Goal: Task Accomplishment & Management: Use online tool/utility

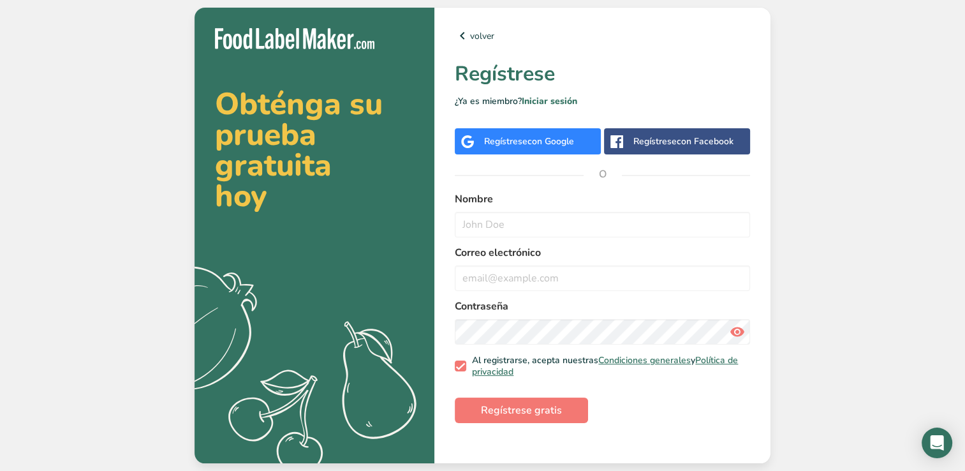
click at [567, 147] on span "con Google" at bounding box center [551, 141] width 47 height 12
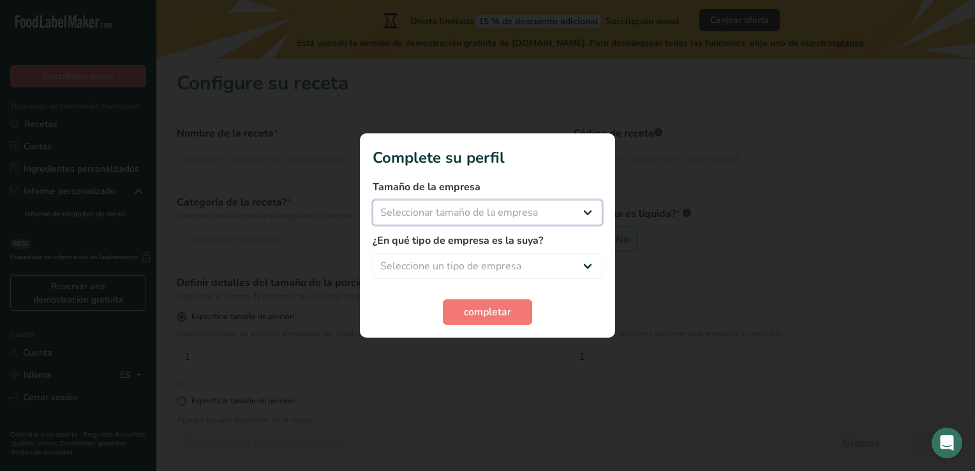
click at [538, 213] on select "Seleccionar tamaño de la empresa Menos de 10 empleados De 10 a 50 empleados De …" at bounding box center [488, 213] width 230 height 26
select select "1"
click at [373, 200] on select "Seleccionar tamaño de la empresa Menos de 10 empleados De 10 a 50 empleados De …" at bounding box center [488, 213] width 230 height 26
click at [503, 260] on select "Seleccione un tipo de empresa Fabricante de alimentos envasados Restaurante y c…" at bounding box center [488, 266] width 230 height 26
select select "1"
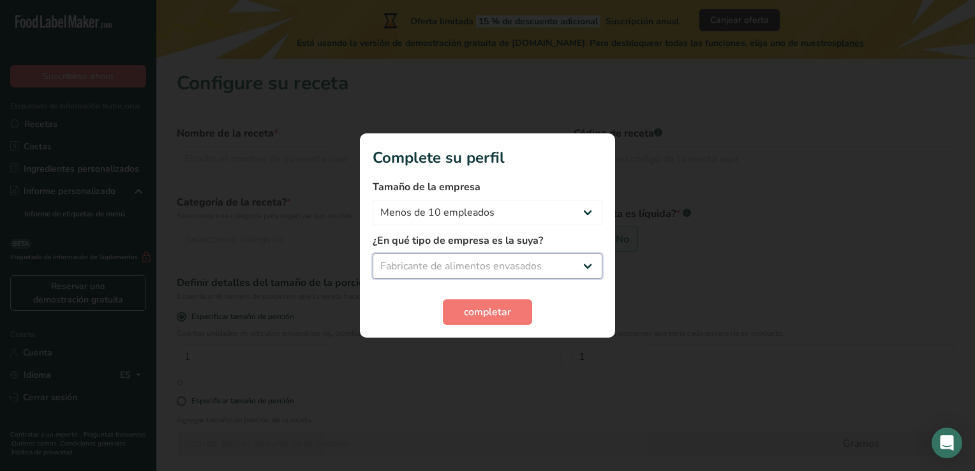
click at [373, 253] on select "Seleccione un tipo de empresa Fabricante de alimentos envasados Restaurante y c…" at bounding box center [488, 266] width 230 height 26
click at [493, 315] on span "completar" at bounding box center [487, 311] width 47 height 15
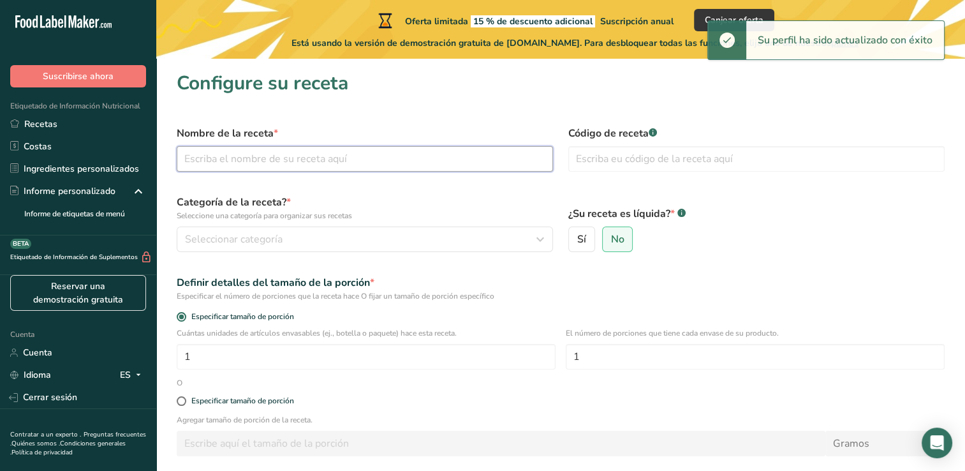
click at [376, 156] on input "text" at bounding box center [365, 159] width 376 height 26
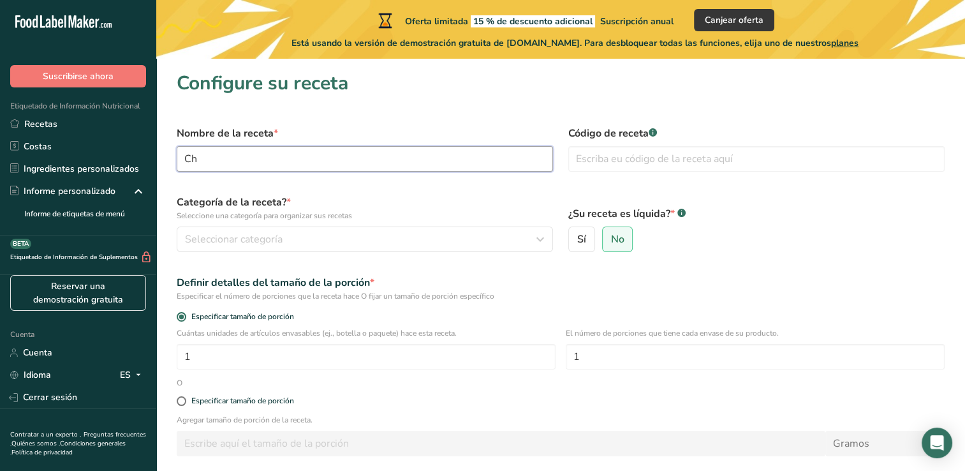
type input "C"
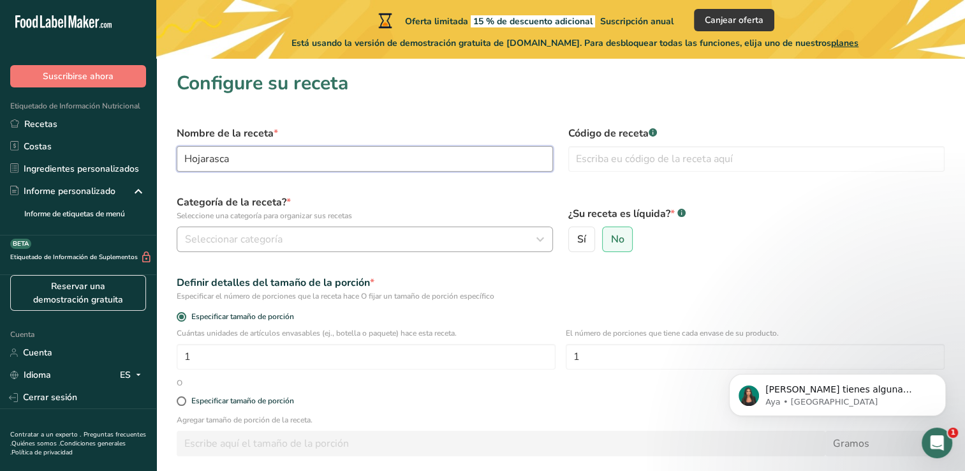
type input "Hojarasca"
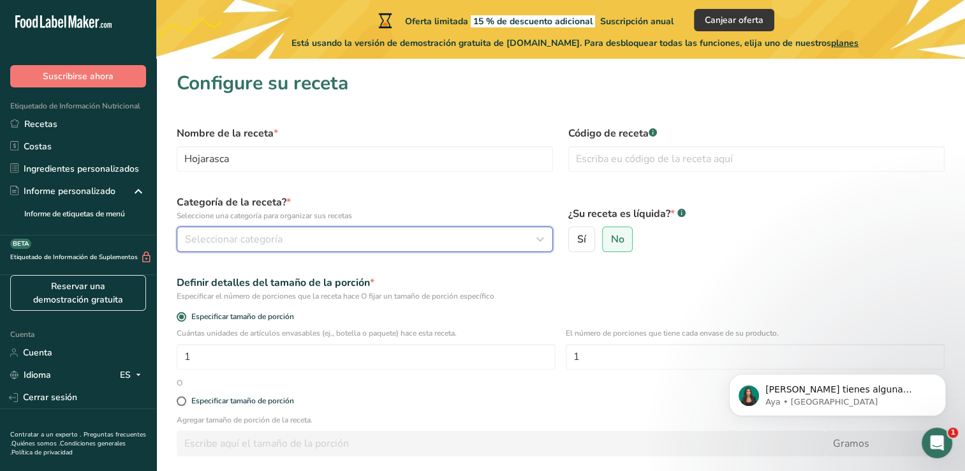
click at [382, 237] on div "Seleccionar categoría" at bounding box center [361, 239] width 352 height 15
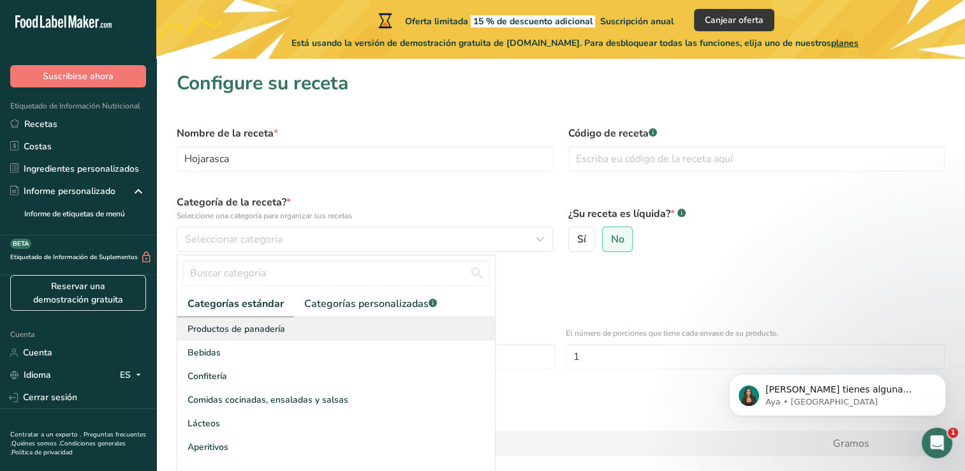
click at [325, 323] on div "Productos de panadería" at bounding box center [336, 329] width 318 height 24
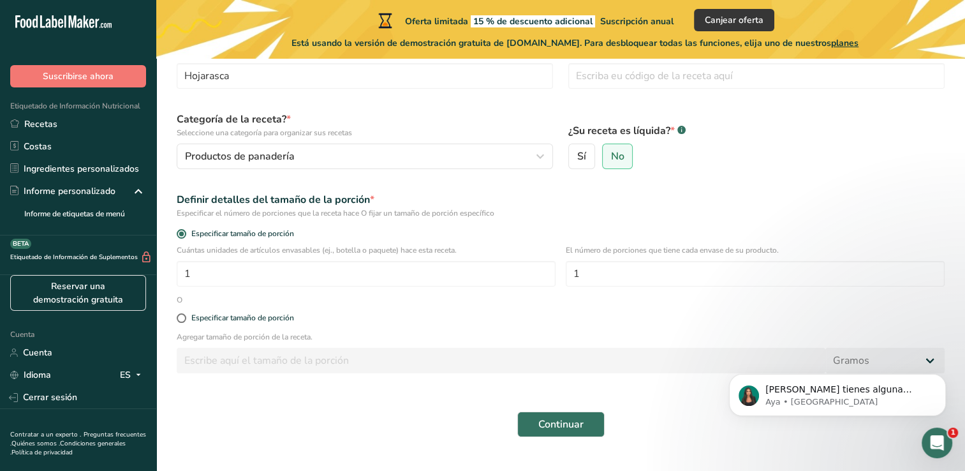
scroll to position [84, 0]
drag, startPoint x: 411, startPoint y: 253, endPoint x: 365, endPoint y: 302, distance: 67.7
click at [365, 302] on form "Nombre de la receta * Hojarasca Código de receta .a-a{fill:#347362;}.b-a{fill:#…" at bounding box center [560, 239] width 783 height 410
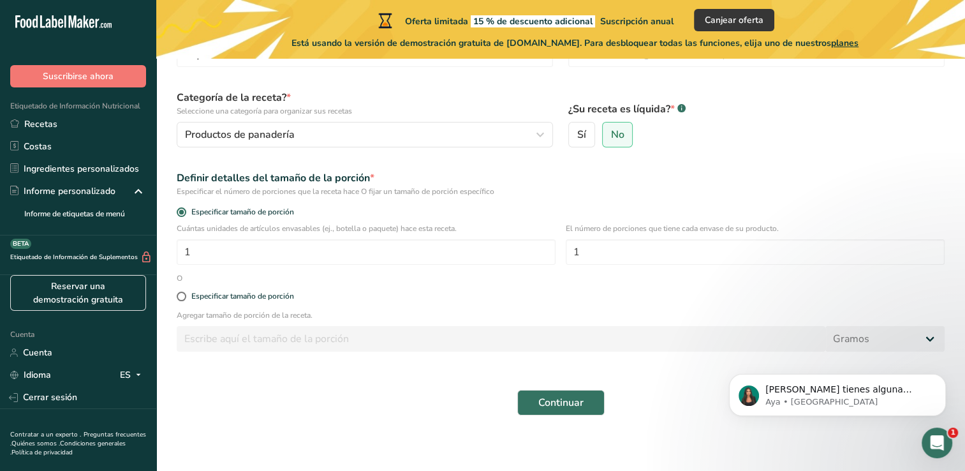
scroll to position [109, 0]
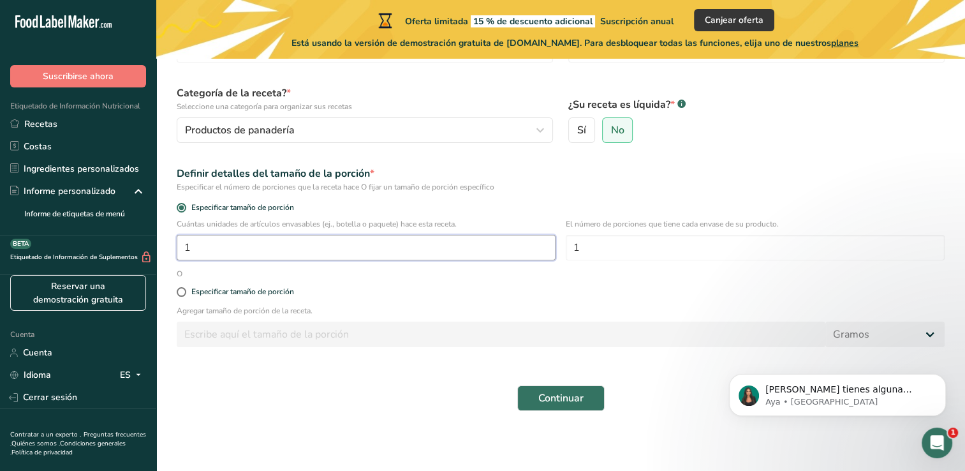
click at [401, 246] on input "1" at bounding box center [366, 248] width 379 height 26
click at [401, 280] on div "Especificar tamaño de porción" at bounding box center [560, 292] width 783 height 26
click at [282, 313] on p "Agregar tamaño de porción de la receta." at bounding box center [561, 310] width 768 height 11
click at [260, 309] on p "Agregar tamaño de porción de la receta." at bounding box center [561, 310] width 768 height 11
click at [215, 241] on input "1" at bounding box center [366, 248] width 379 height 26
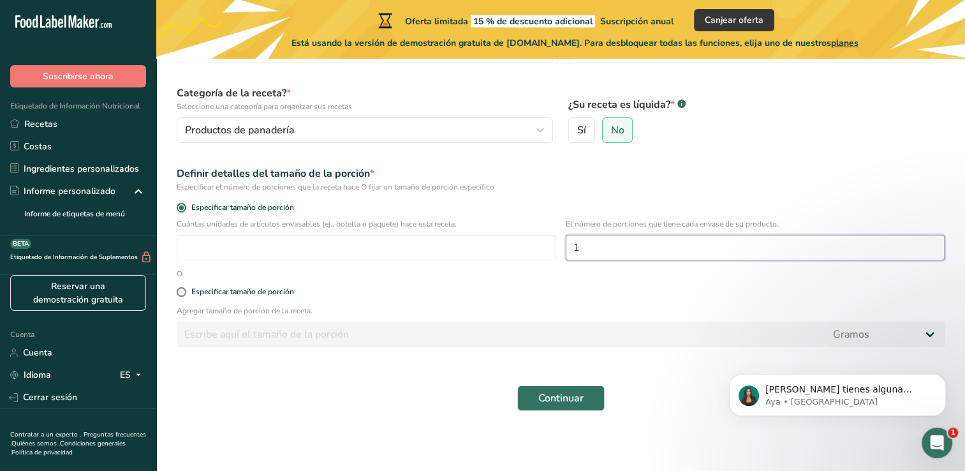
click at [628, 251] on input "1" at bounding box center [755, 248] width 379 height 26
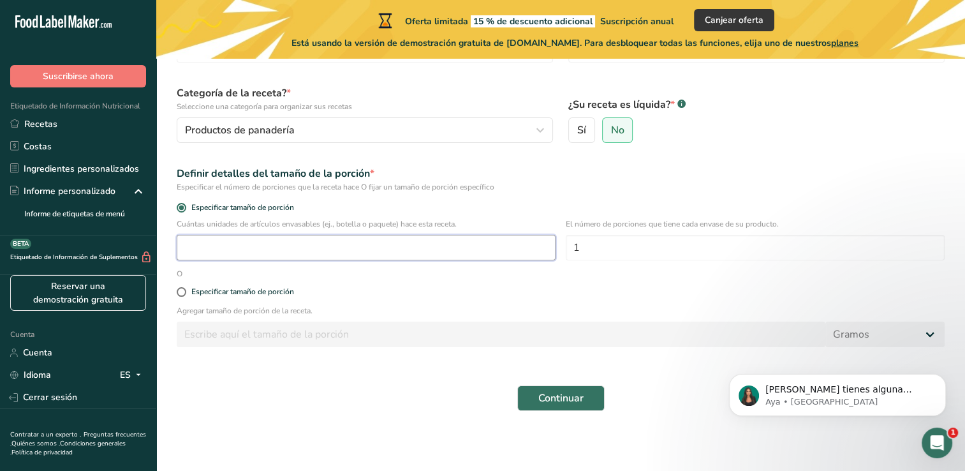
click at [512, 242] on input "number" at bounding box center [366, 248] width 379 height 26
type input "100"
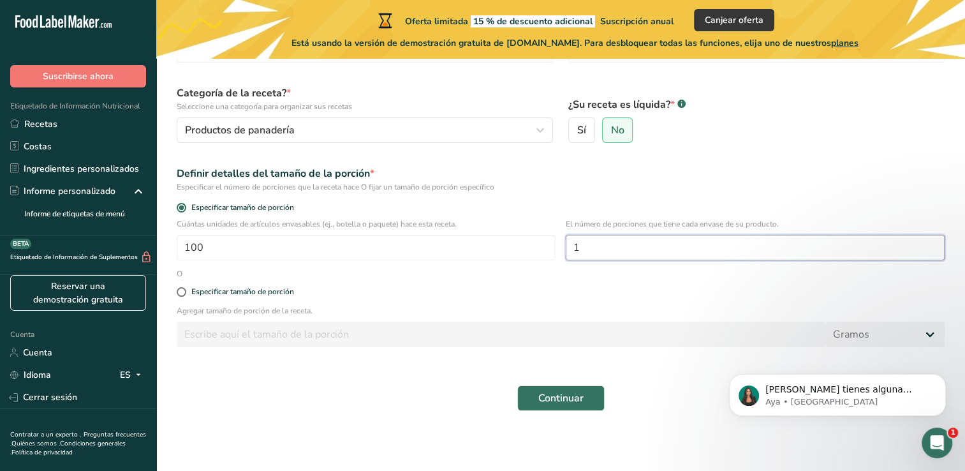
click at [699, 255] on input "1" at bounding box center [755, 248] width 379 height 26
type input "50"
click at [333, 287] on label "Especificar tamaño de porción" at bounding box center [561, 292] width 768 height 10
click at [185, 288] on input "Especificar tamaño de porción" at bounding box center [181, 292] width 8 height 8
radio input "true"
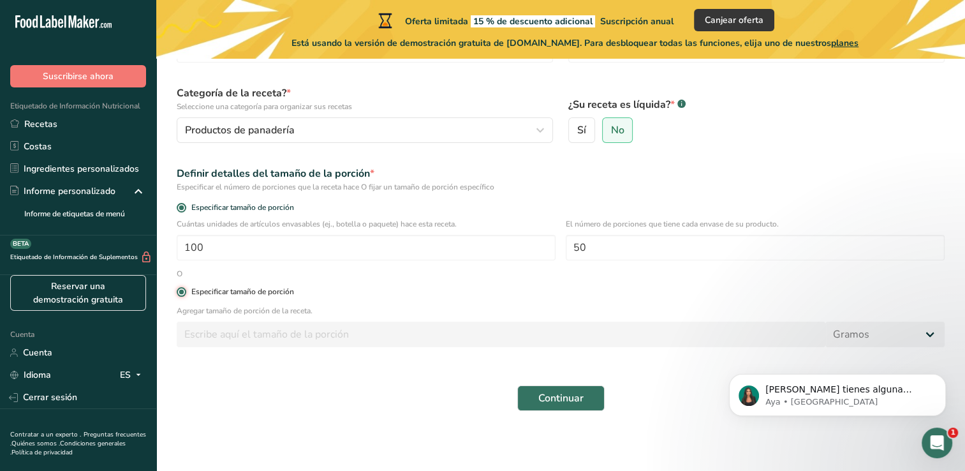
radio input "false"
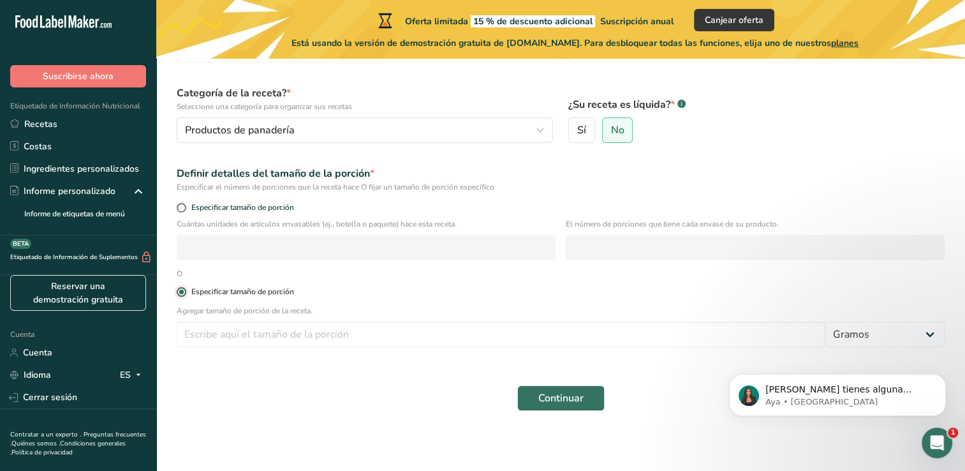
scroll to position [110, 0]
click at [333, 287] on label "Especificar tamaño de porción" at bounding box center [561, 291] width 768 height 10
click at [185, 287] on input "Especificar tamaño de porción" at bounding box center [181, 291] width 8 height 8
click at [181, 287] on span at bounding box center [182, 291] width 10 height 10
click at [181, 287] on input "Especificar tamaño de porción" at bounding box center [181, 291] width 8 height 8
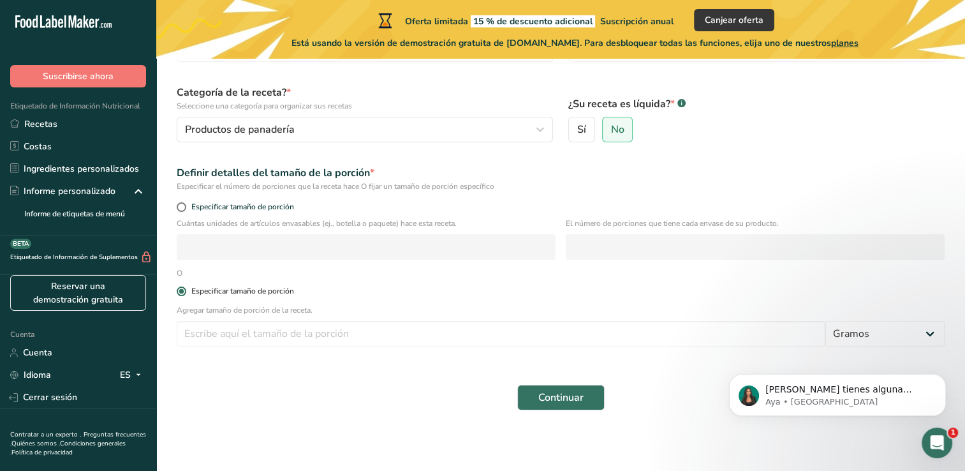
click at [181, 290] on span at bounding box center [182, 291] width 10 height 10
click at [181, 290] on input "Especificar tamaño de porción" at bounding box center [181, 291] width 8 height 8
click at [177, 272] on div "O" at bounding box center [179, 272] width 21 height 11
click at [189, 203] on span "Especificar tamaño de porción" at bounding box center [240, 207] width 108 height 10
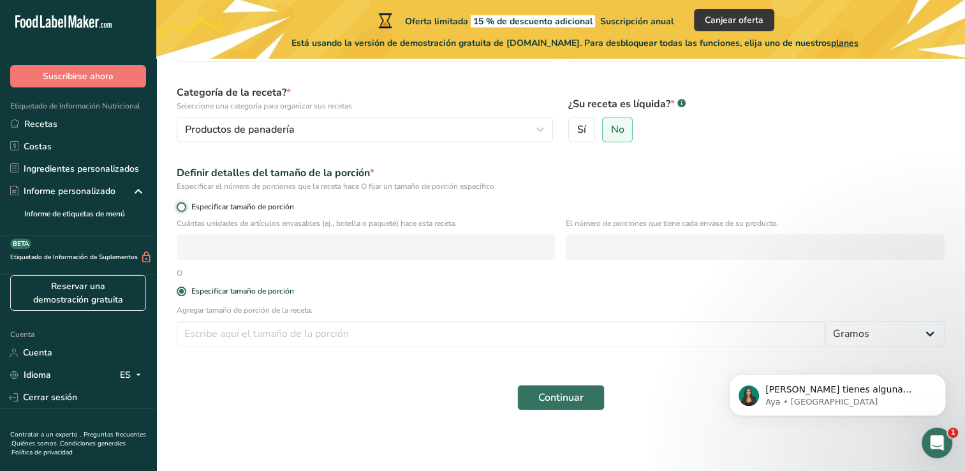
click at [185, 203] on input "Especificar tamaño de porción" at bounding box center [181, 207] width 8 height 8
radio input "true"
radio input "false"
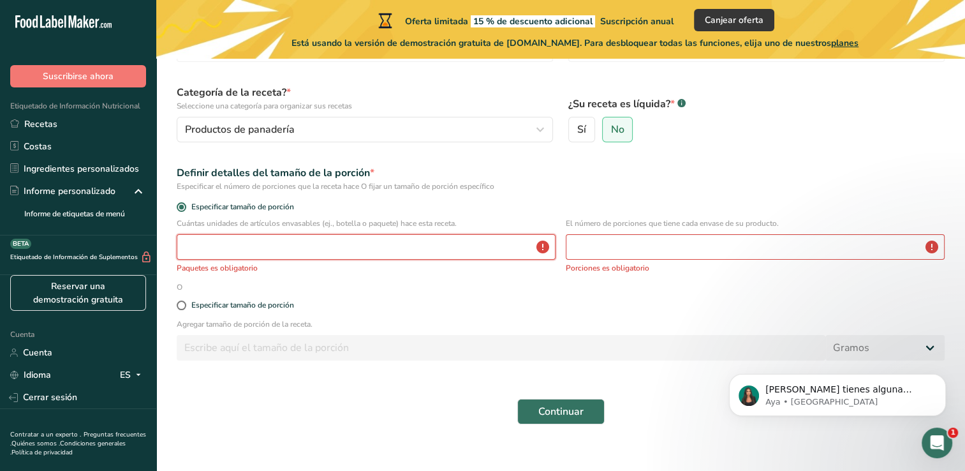
click at [211, 248] on input "number" at bounding box center [366, 247] width 379 height 26
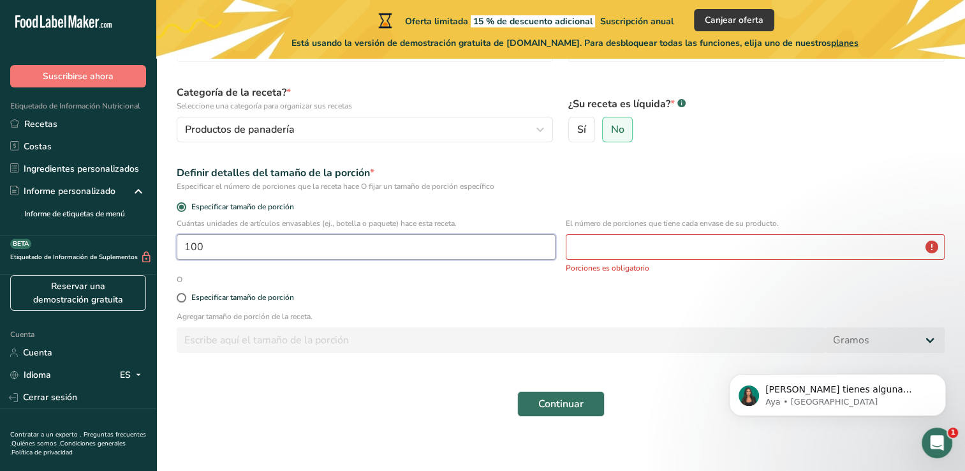
type input "100"
click at [652, 244] on input "number" at bounding box center [755, 247] width 379 height 26
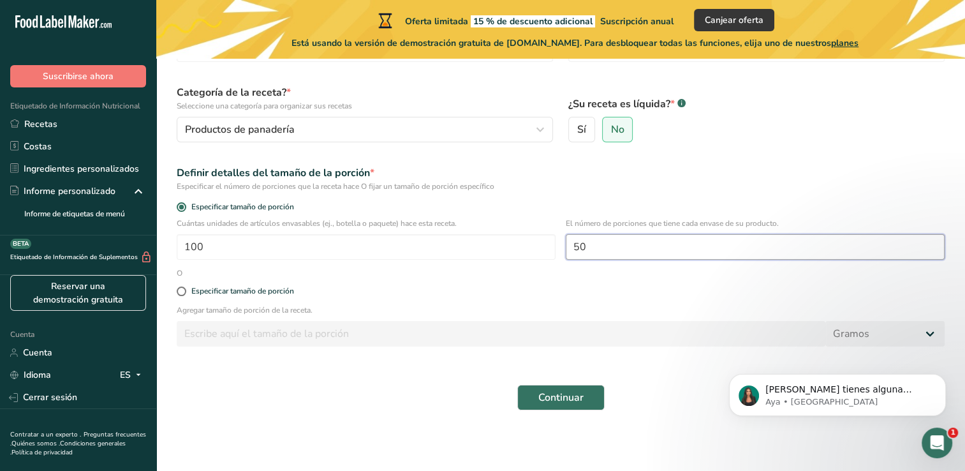
type input "50"
click at [558, 406] on button "Continuar" at bounding box center [560, 398] width 87 height 26
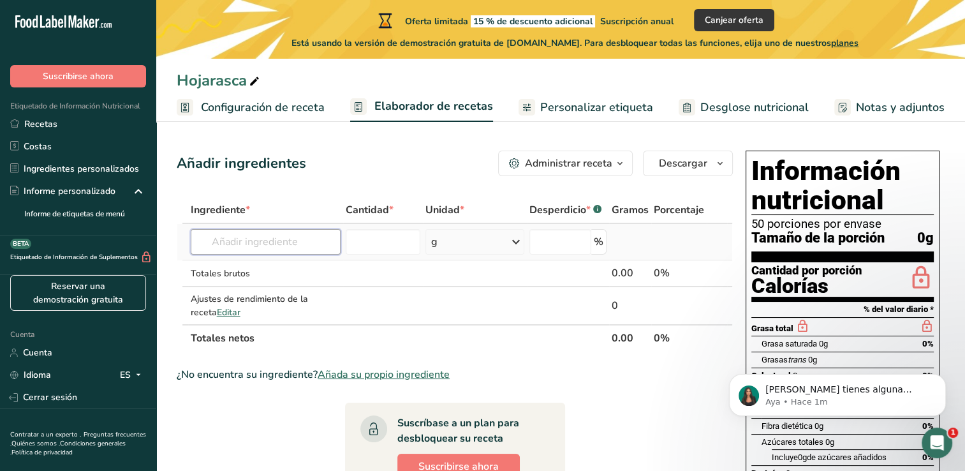
click at [304, 246] on input "text" at bounding box center [266, 242] width 150 height 26
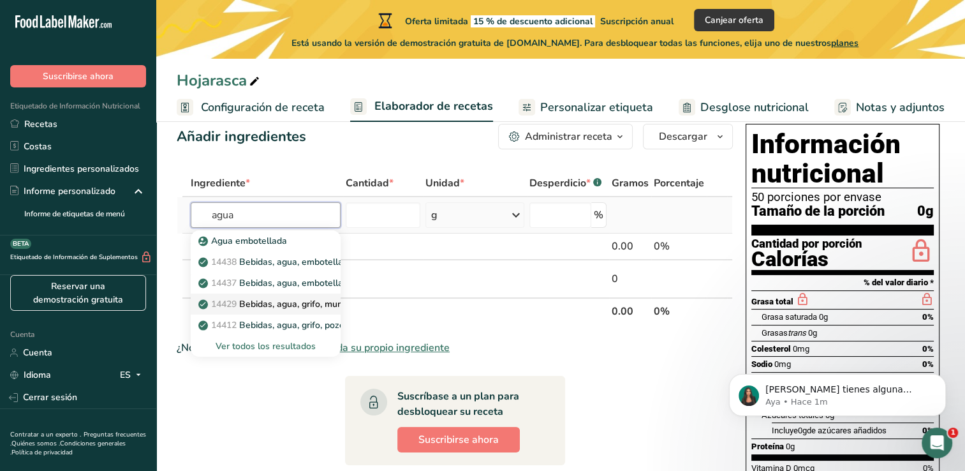
scroll to position [28, 0]
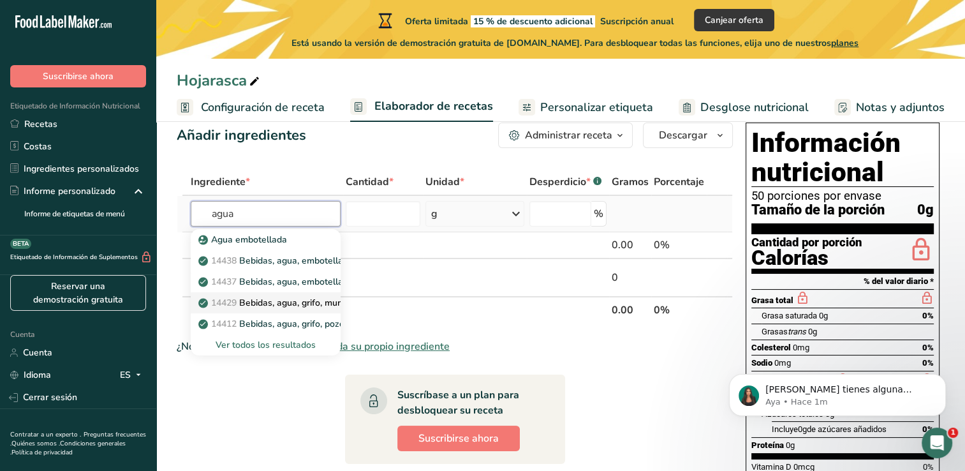
type input "agua"
click at [294, 302] on font "Bebidas, agua, grifo, municipal." at bounding box center [302, 303] width 126 height 12
type input "Beverages, water, tap, municipal"
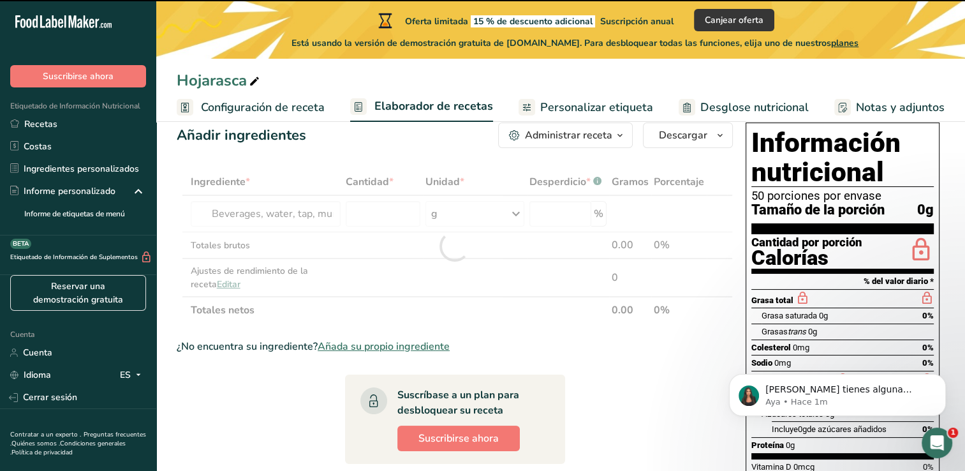
type input "0"
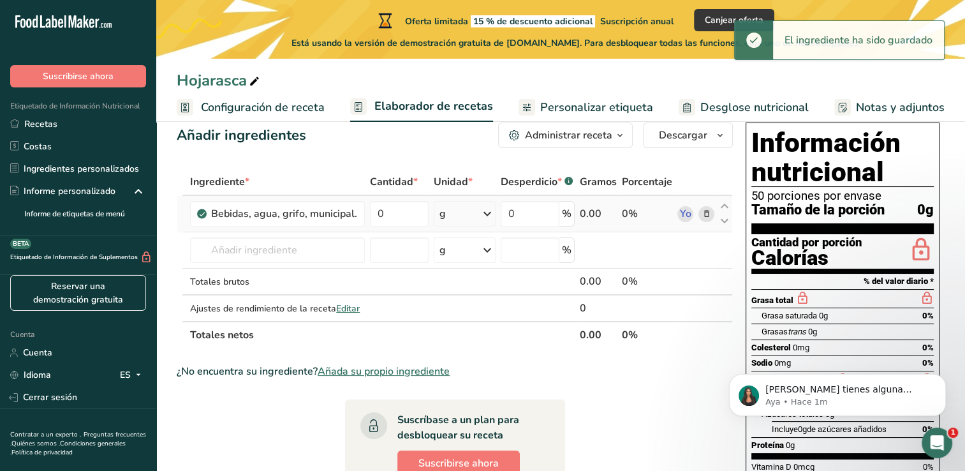
click at [487, 213] on icon at bounding box center [487, 213] width 15 height 23
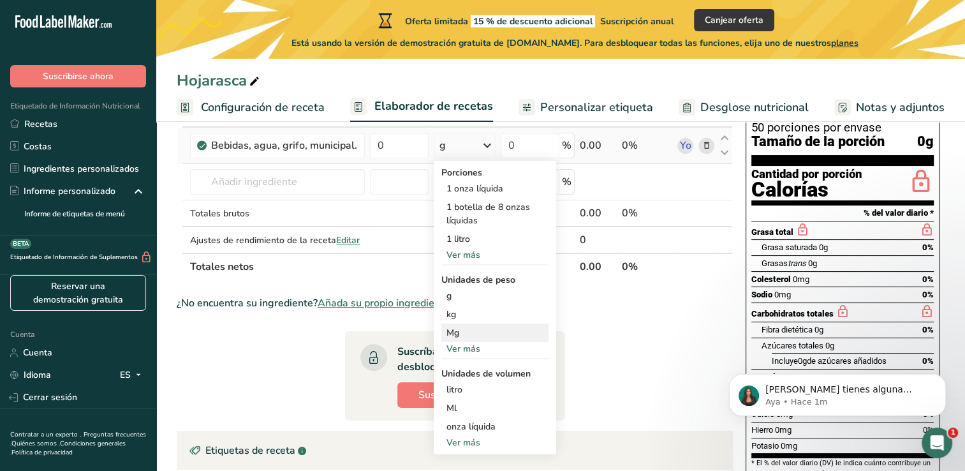
scroll to position [100, 0]
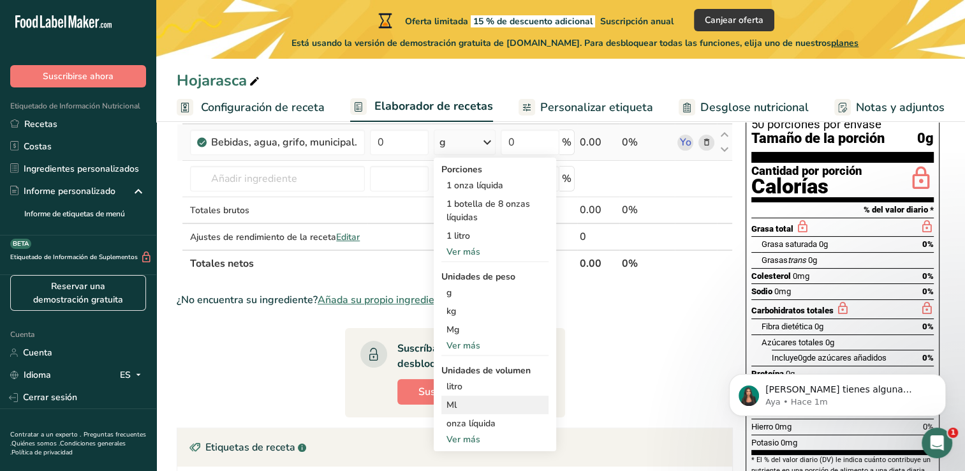
click at [473, 404] on div "Ml" at bounding box center [495, 404] width 97 height 13
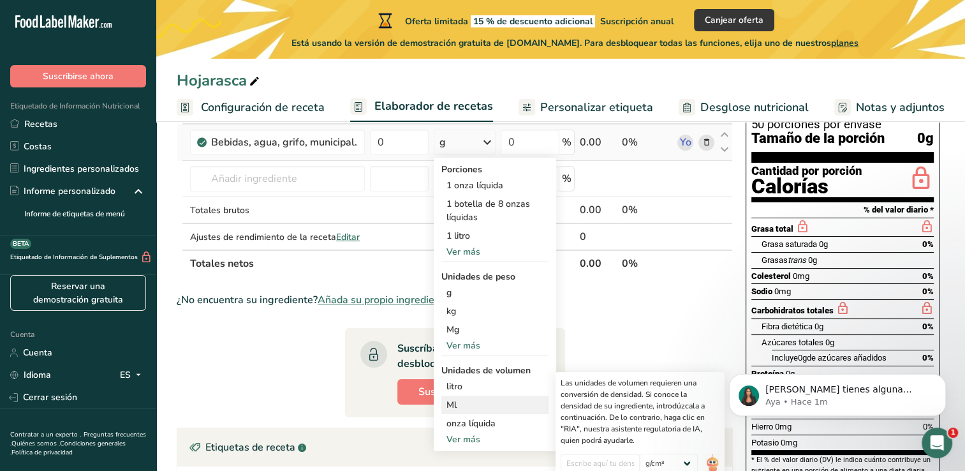
click at [471, 399] on div "Ml" at bounding box center [495, 404] width 97 height 13
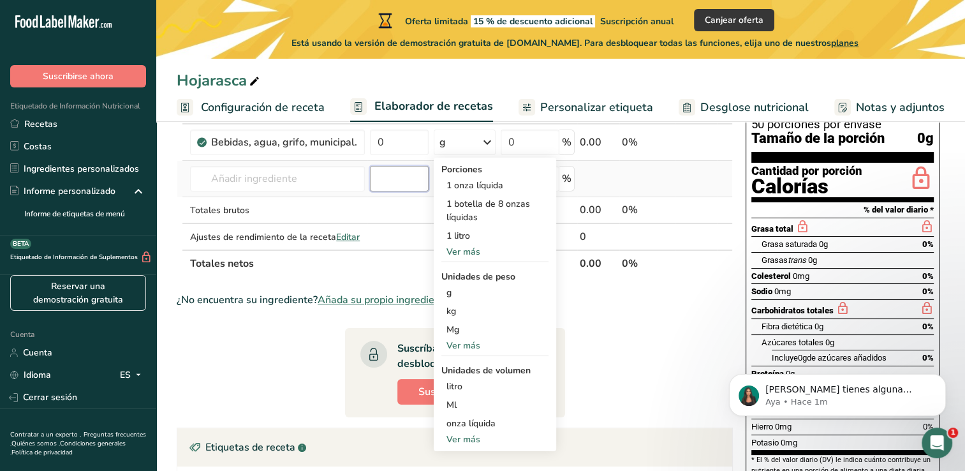
click at [397, 172] on input "number" at bounding box center [399, 179] width 58 height 26
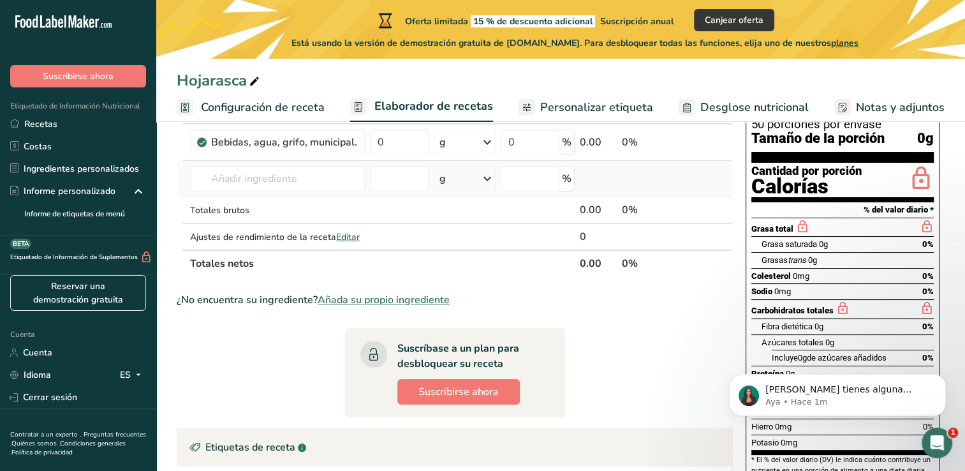
click at [486, 182] on icon at bounding box center [487, 178] width 15 height 23
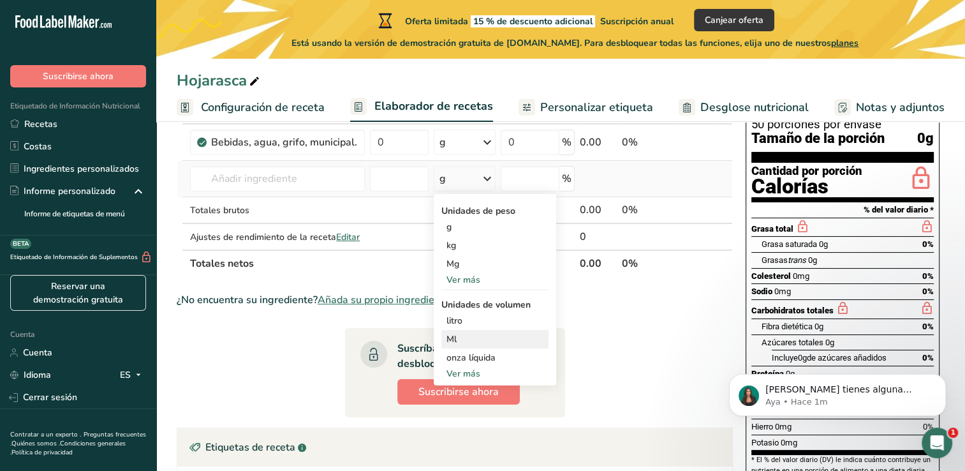
click at [483, 336] on div "Ml" at bounding box center [495, 338] width 97 height 13
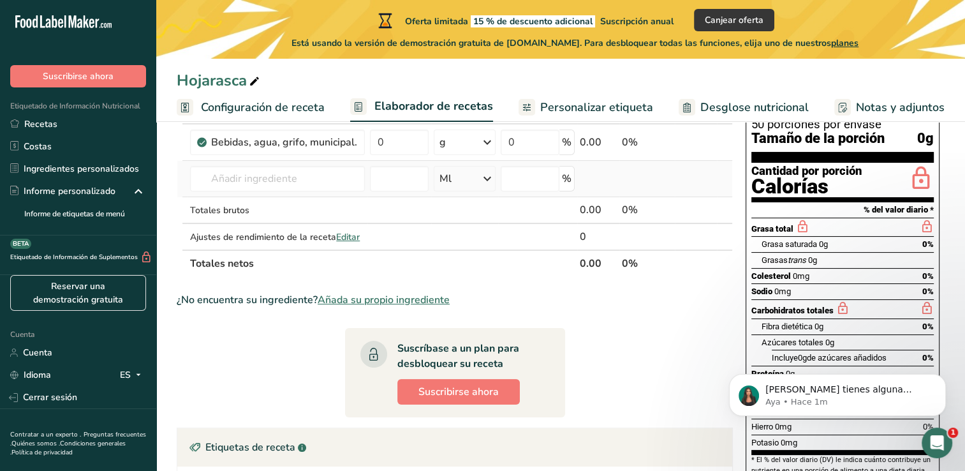
click at [483, 336] on section "Ingrediente * Cantidad * Unidad * Desperdicio * .a-a{fill:#347362;}.b-a{fill:#f…" at bounding box center [455, 397] width 556 height 600
click at [409, 182] on input "number" at bounding box center [399, 179] width 58 height 26
type input "500"
click at [548, 186] on input "number" at bounding box center [530, 179] width 59 height 26
click at [490, 208] on td at bounding box center [464, 210] width 67 height 27
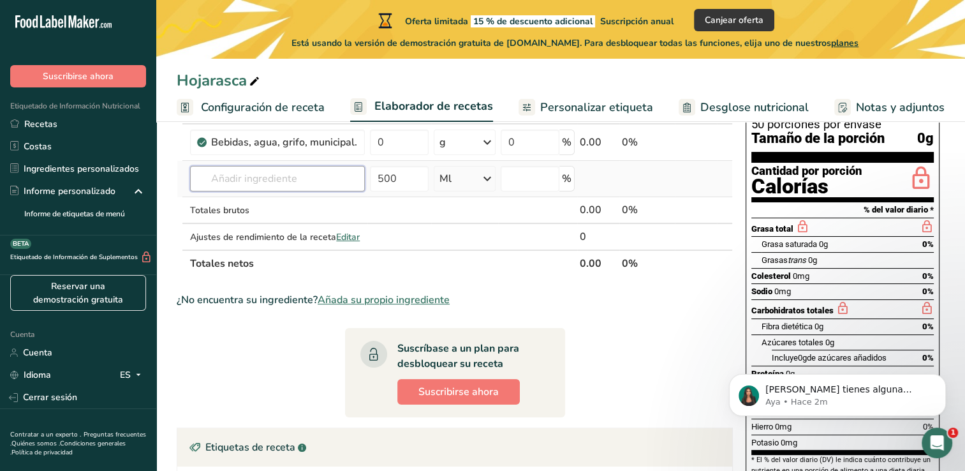
click at [313, 168] on input "text" at bounding box center [277, 179] width 175 height 26
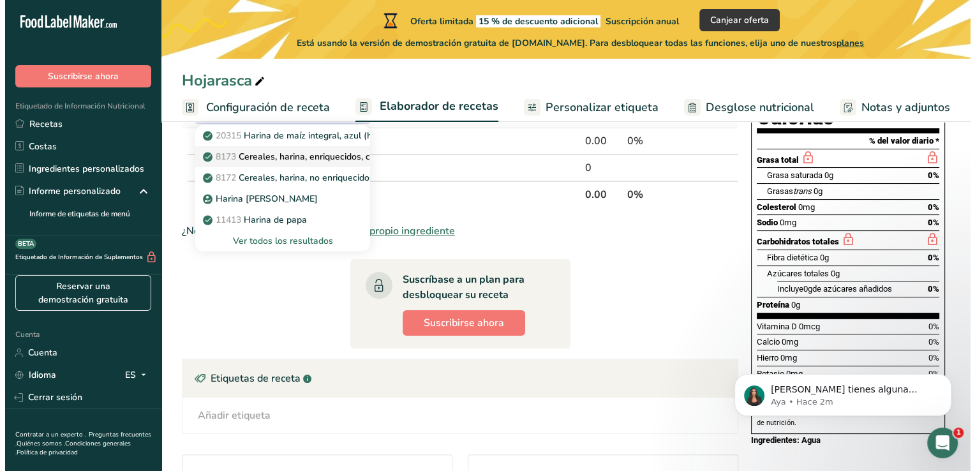
scroll to position [170, 0]
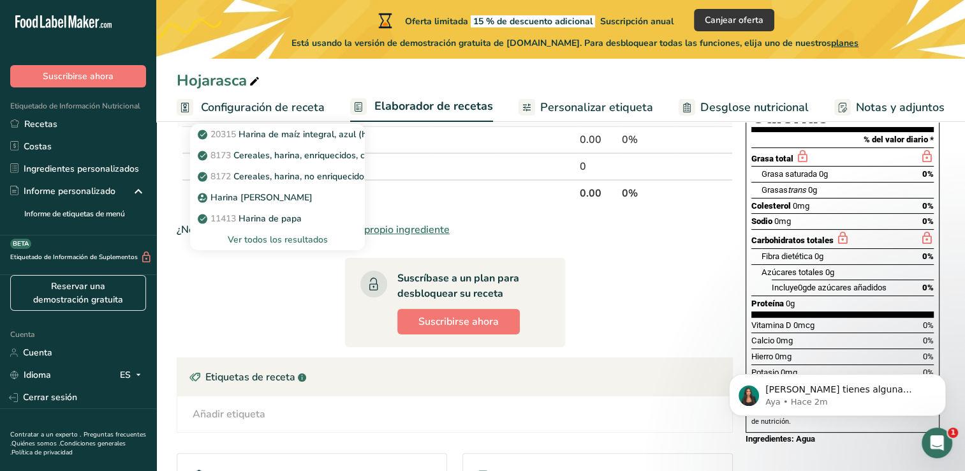
type input "harina"
click at [314, 240] on div "Ver todos los resultados" at bounding box center [277, 239] width 154 height 13
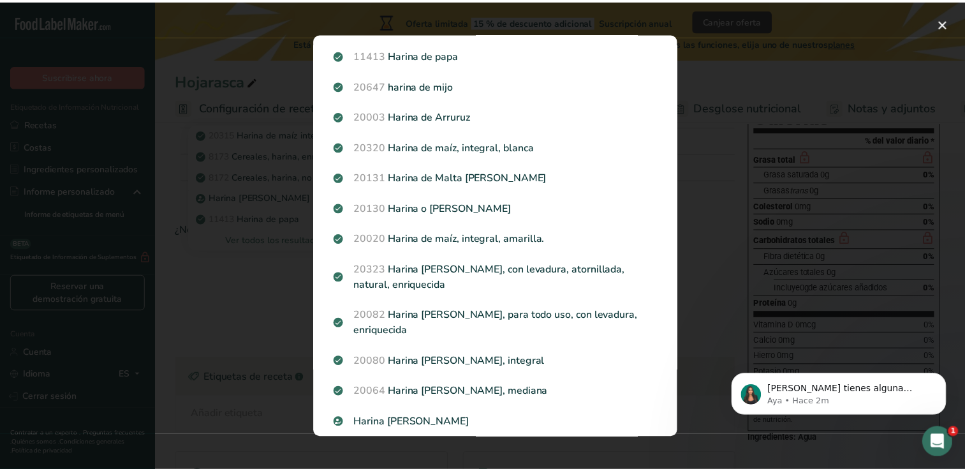
scroll to position [161, 0]
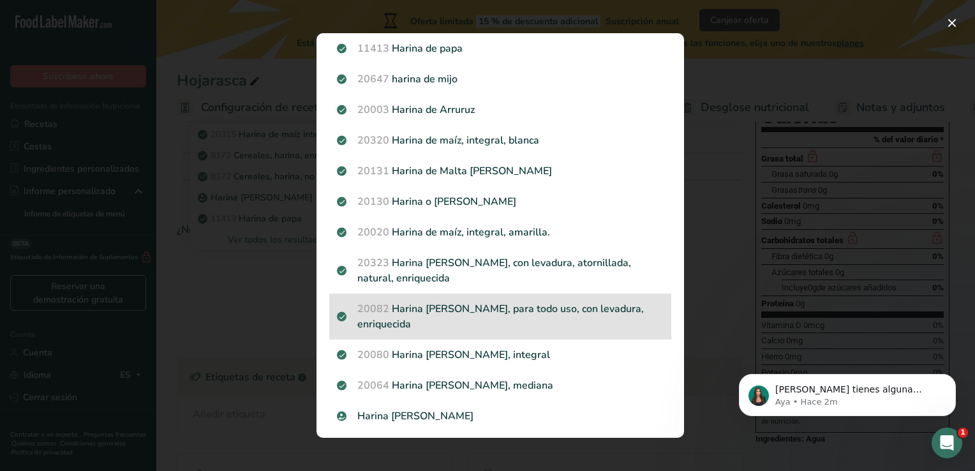
click at [513, 313] on p "20082 Harina de trigo, blanca, para todo uso, con levadura, enriquecida" at bounding box center [500, 316] width 327 height 31
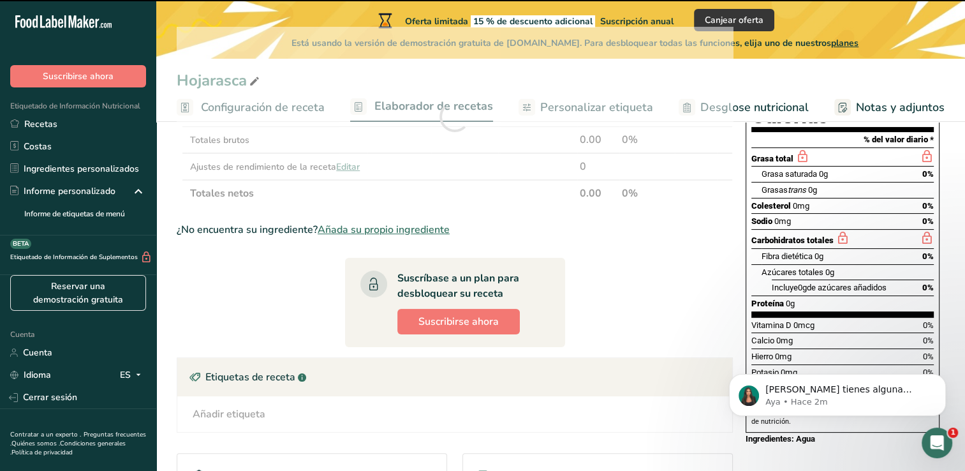
type input "0"
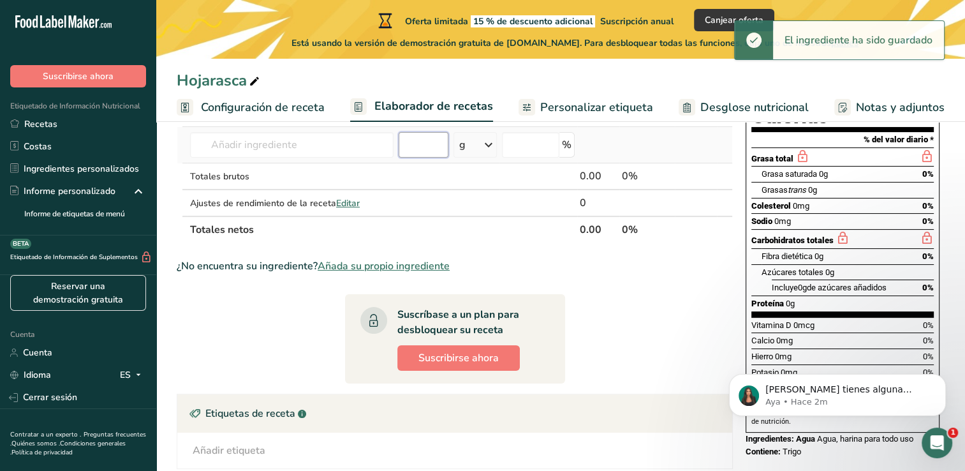
click at [434, 149] on input "number" at bounding box center [424, 145] width 50 height 26
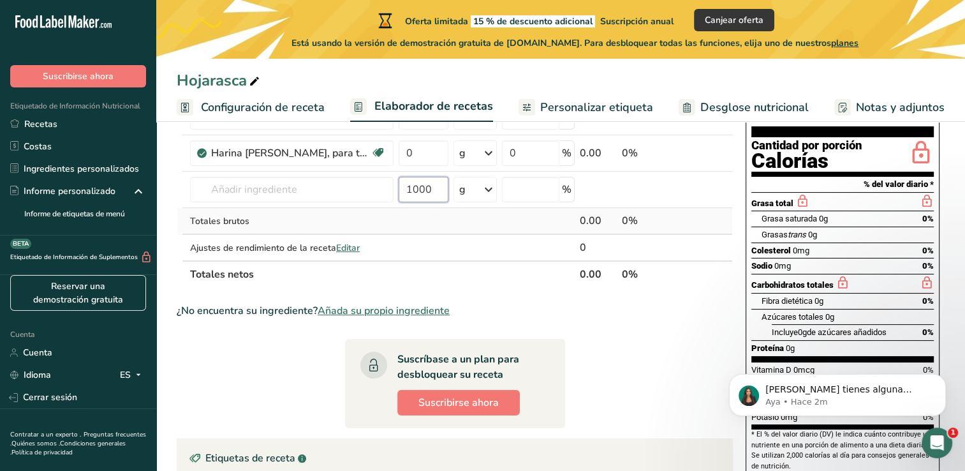
scroll to position [119, 0]
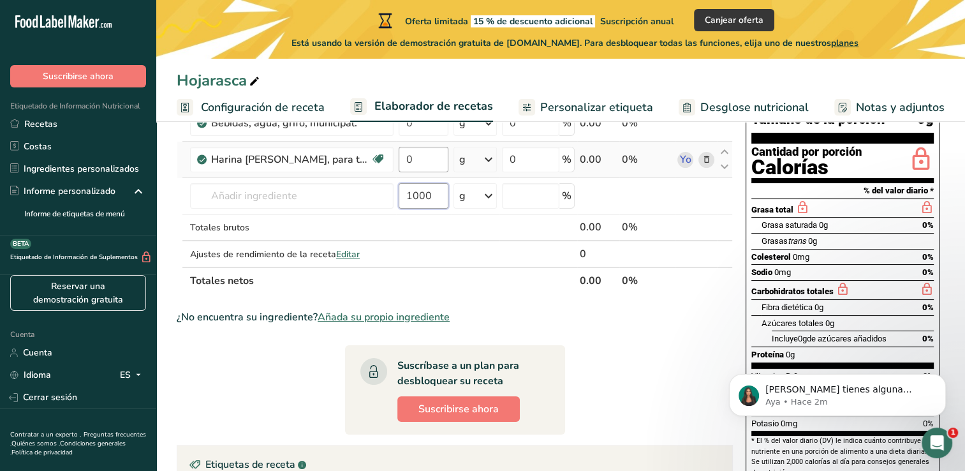
type input "1000"
click at [429, 168] on input "0" at bounding box center [424, 160] width 50 height 26
type input "1000"
click at [320, 186] on div "Ingrediente * Cantidad * Unidad * Desperdicio * .a-a{fill:#347362;}.b-a{fill:#f…" at bounding box center [455, 186] width 556 height 216
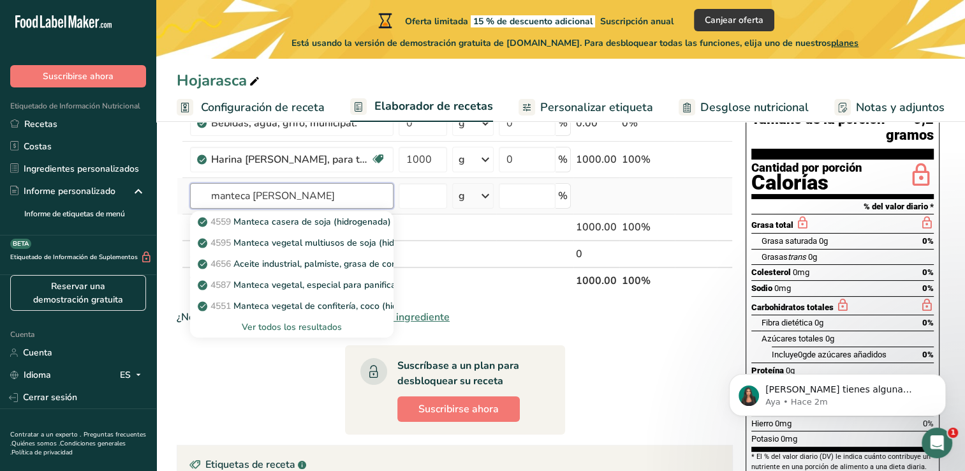
type input "manteca de palma"
click at [331, 323] on div "Ver todos los resultados" at bounding box center [291, 326] width 183 height 13
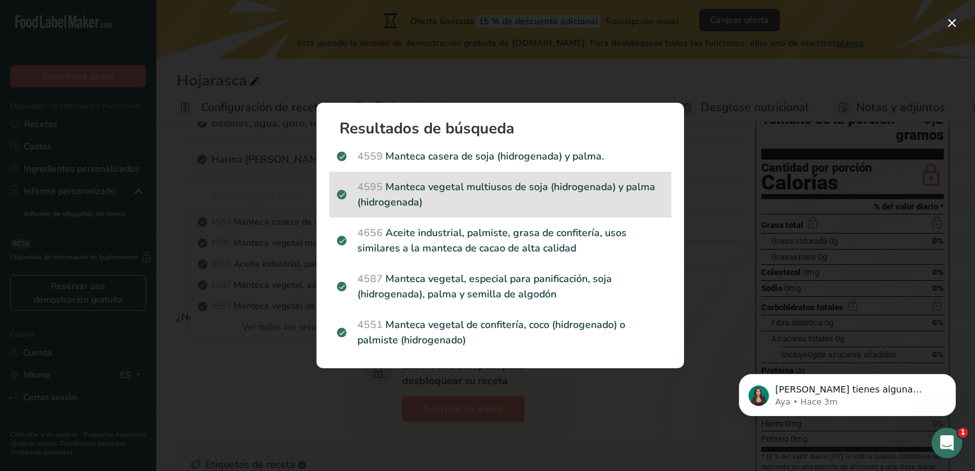
click at [561, 193] on p "4595 Manteca vegetal multiusos de soja (hidrogenada) y palma (hidrogenada)" at bounding box center [500, 194] width 327 height 31
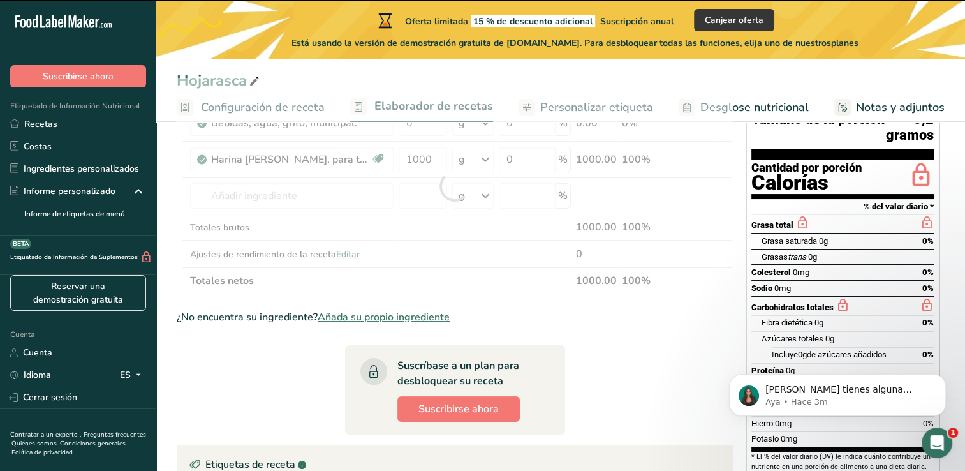
type input "0"
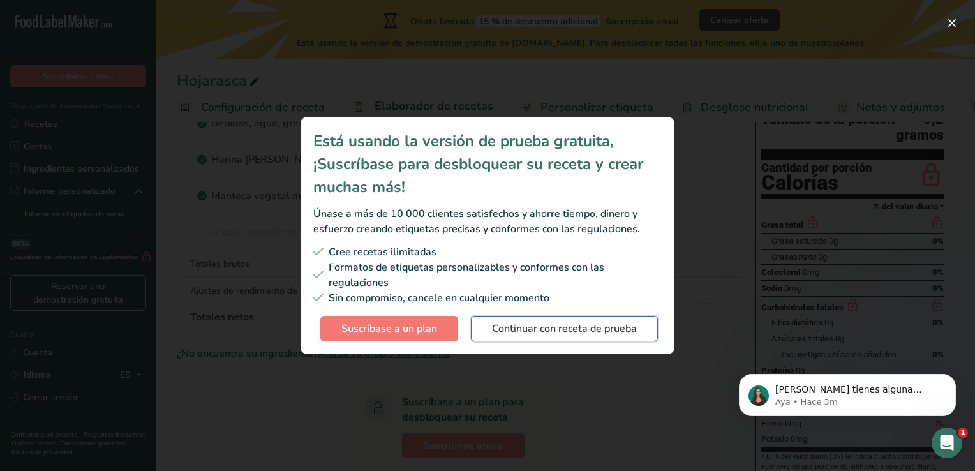
click at [504, 330] on span "Continuar con receta de prueba" at bounding box center [564, 328] width 145 height 15
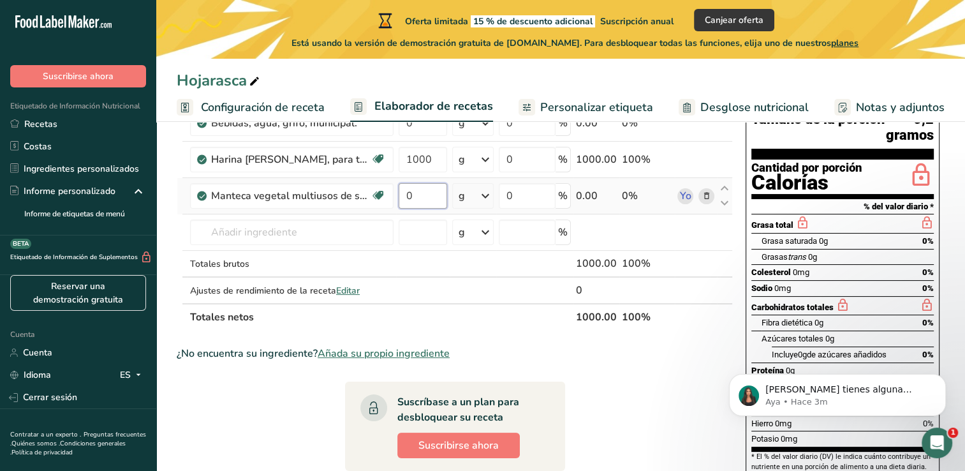
click at [429, 194] on input "0" at bounding box center [423, 196] width 48 height 26
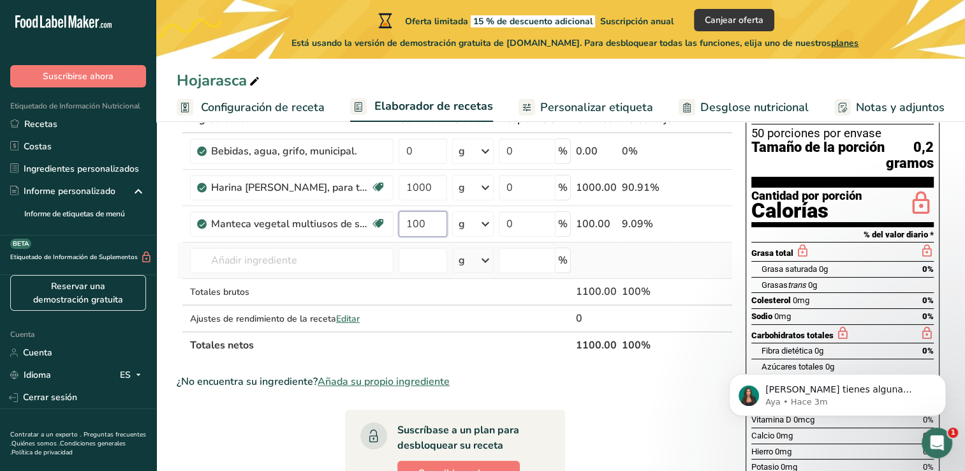
scroll to position [89, 0]
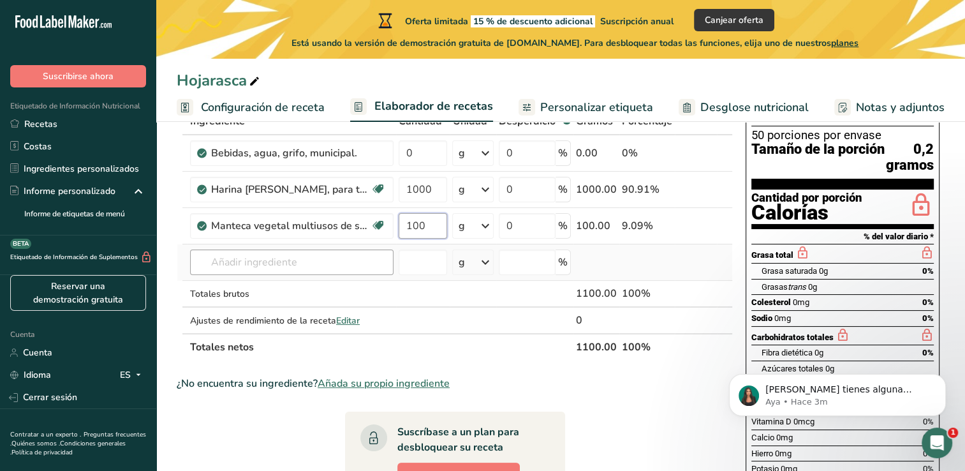
type input "100"
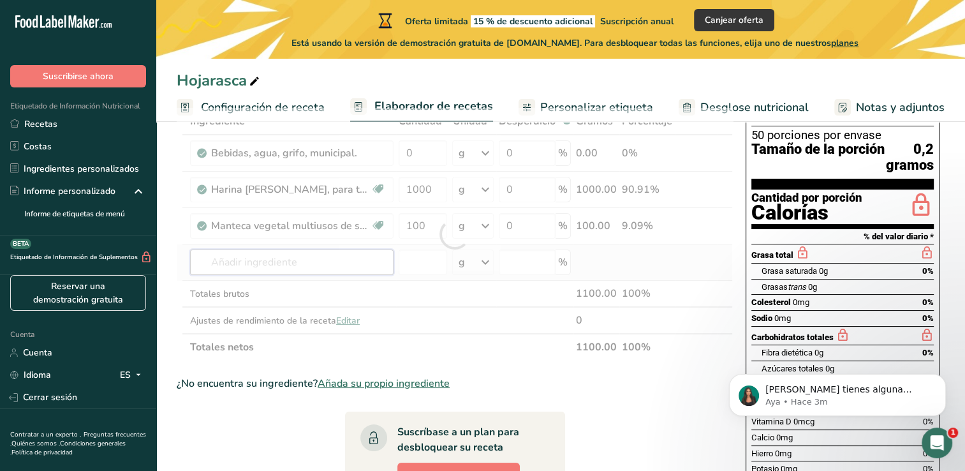
click at [342, 252] on div "Ingrediente * Cantidad * Unidad * Desperdicio * .a-a{fill:#347362;}.b-a{fill:#f…" at bounding box center [455, 234] width 556 height 253
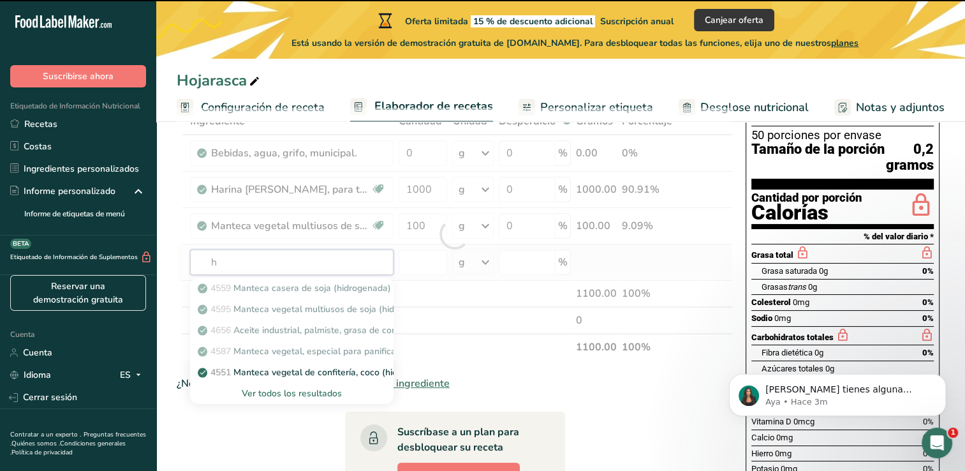
type input "hu"
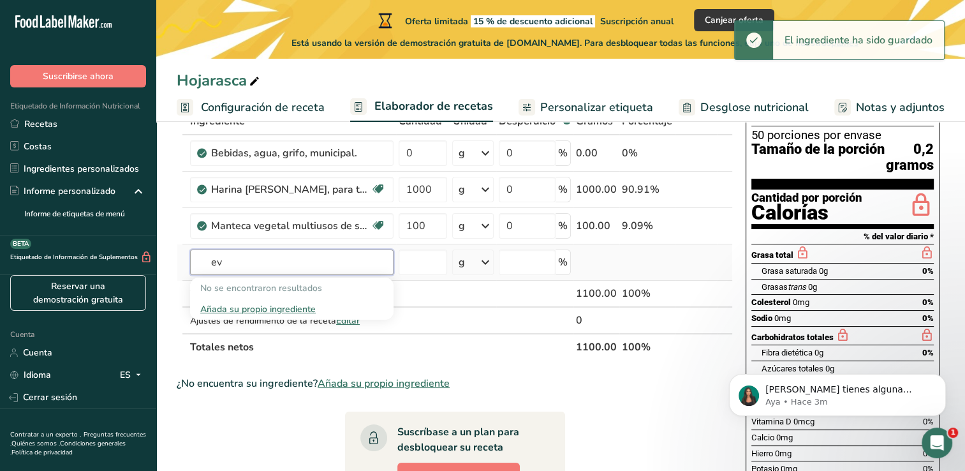
type input "e"
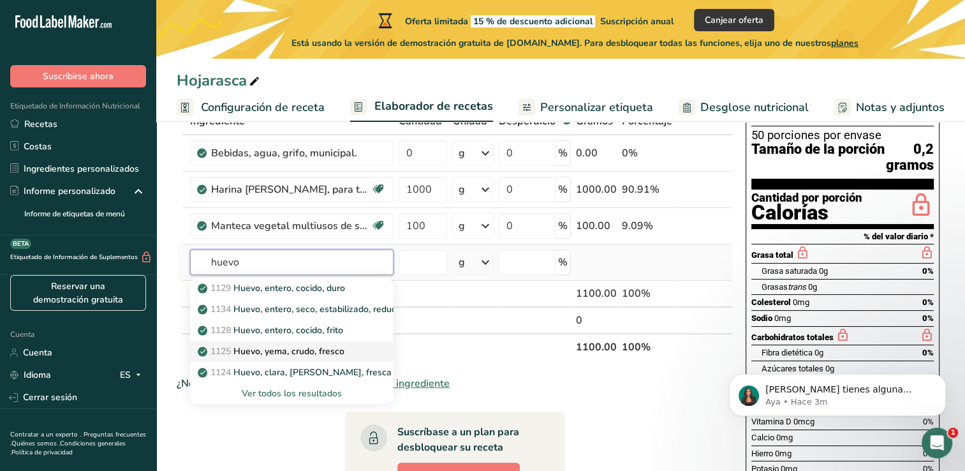
type input "huevo"
click at [352, 359] on link "1125 Huevo, yema, crudo, fresco" at bounding box center [292, 351] width 204 height 21
type input "Egg, yolk, raw, fresh"
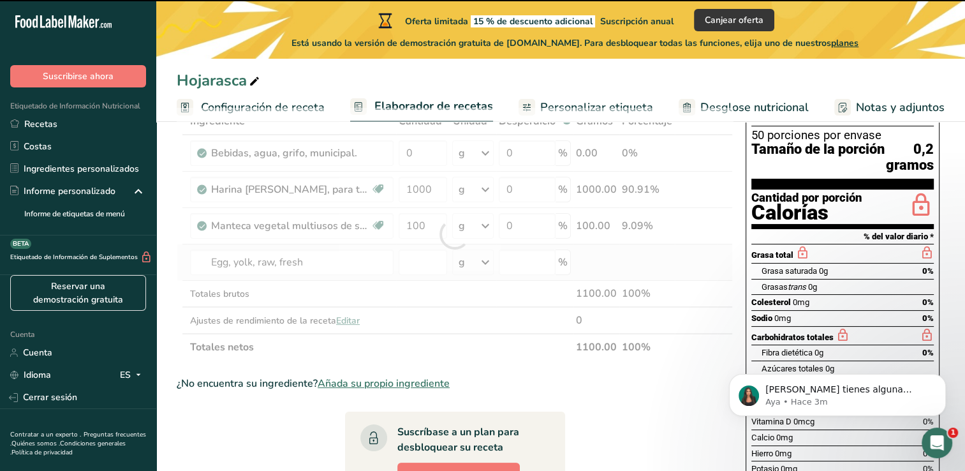
type input "0"
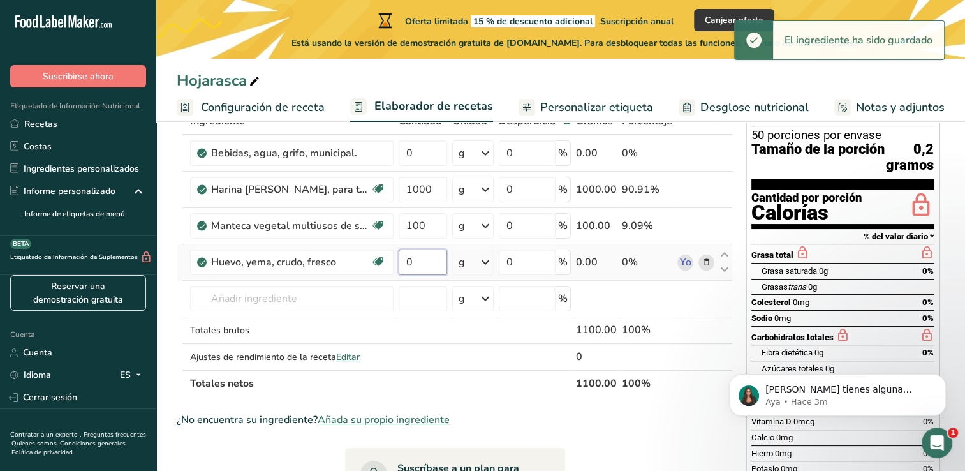
click at [436, 263] on input "0" at bounding box center [423, 262] width 48 height 26
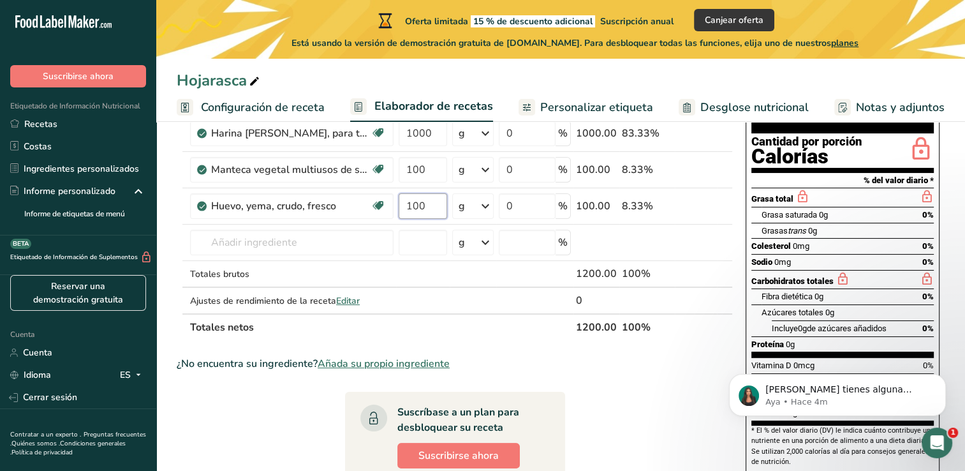
scroll to position [143, 0]
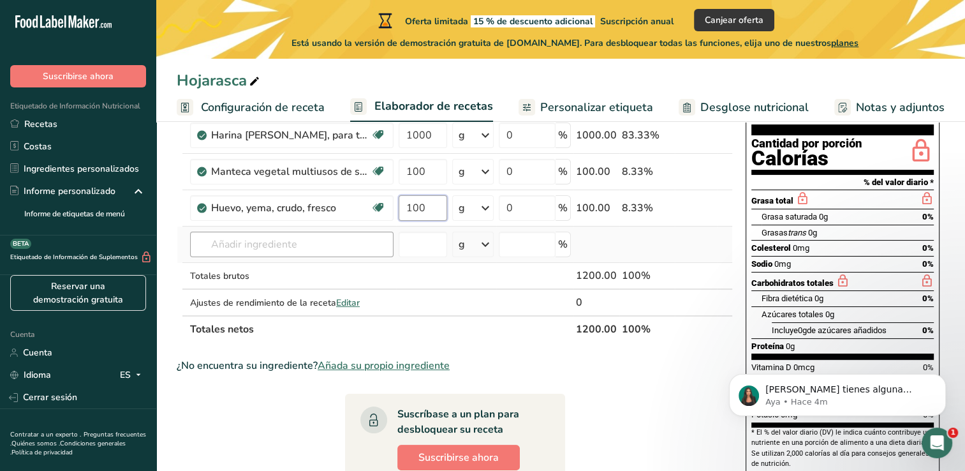
type input "100"
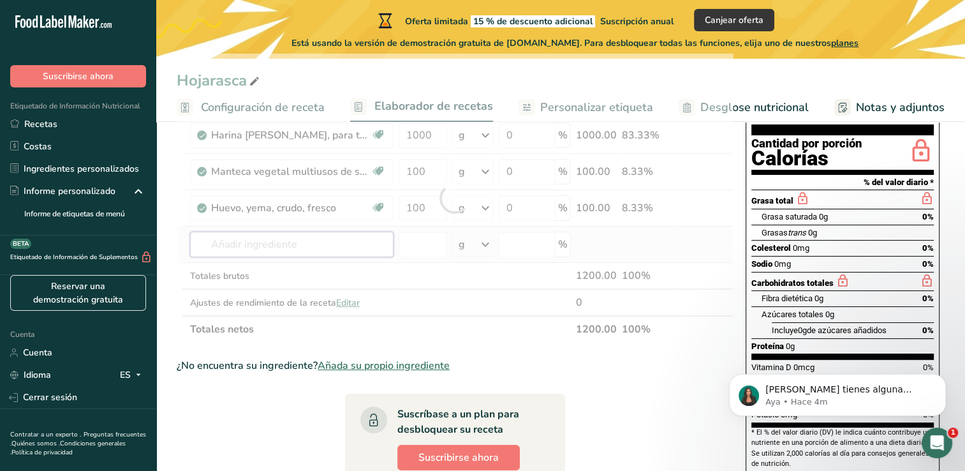
click at [346, 245] on div "Ingrediente * Cantidad * Unidad * Desperdicio * .a-a{fill:#347362;}.b-a{fill:#f…" at bounding box center [455, 198] width 556 height 289
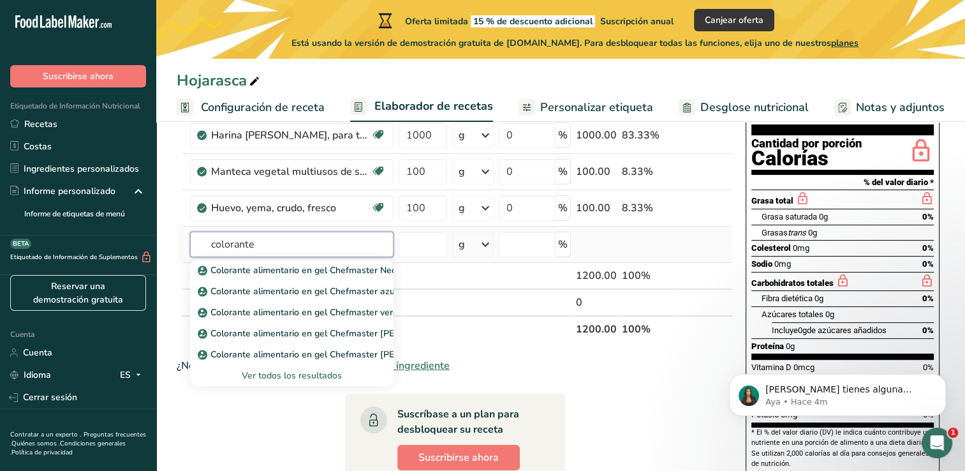
type input "colorante"
click at [325, 373] on div "Ver todos los resultados" at bounding box center [291, 375] width 183 height 13
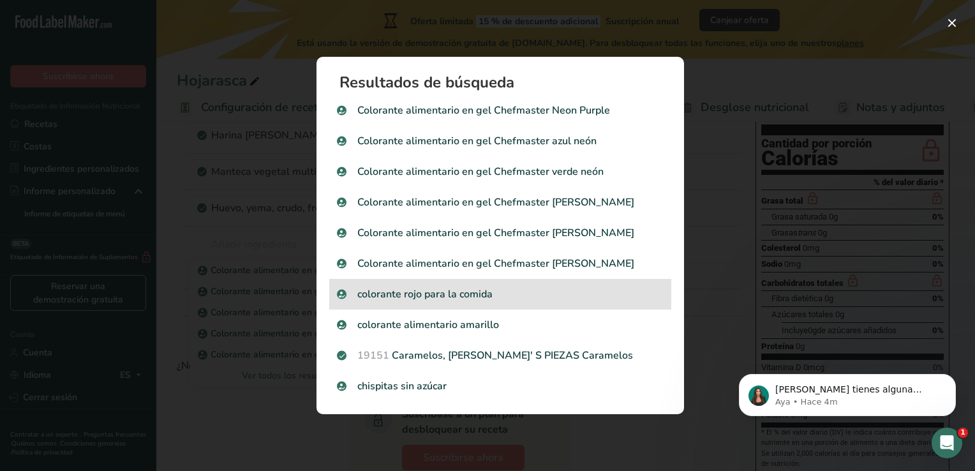
click at [501, 290] on p "colorante rojo para la comida" at bounding box center [500, 293] width 327 height 15
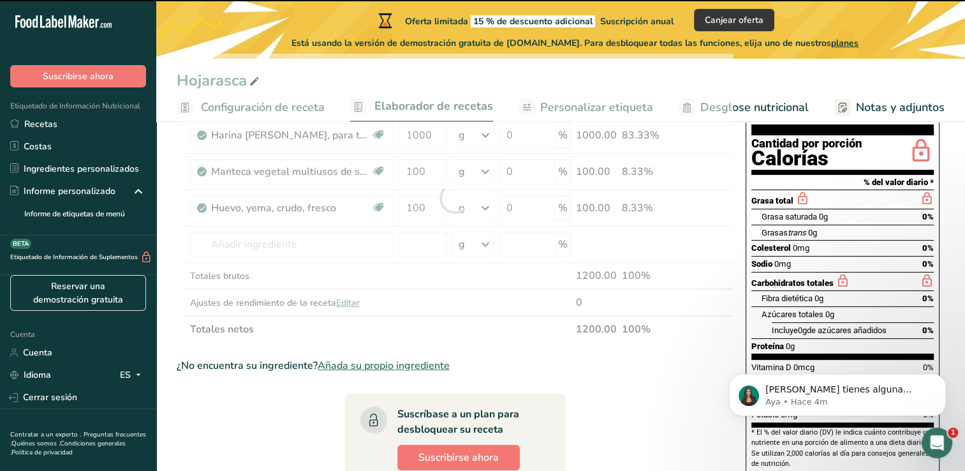
type input "0"
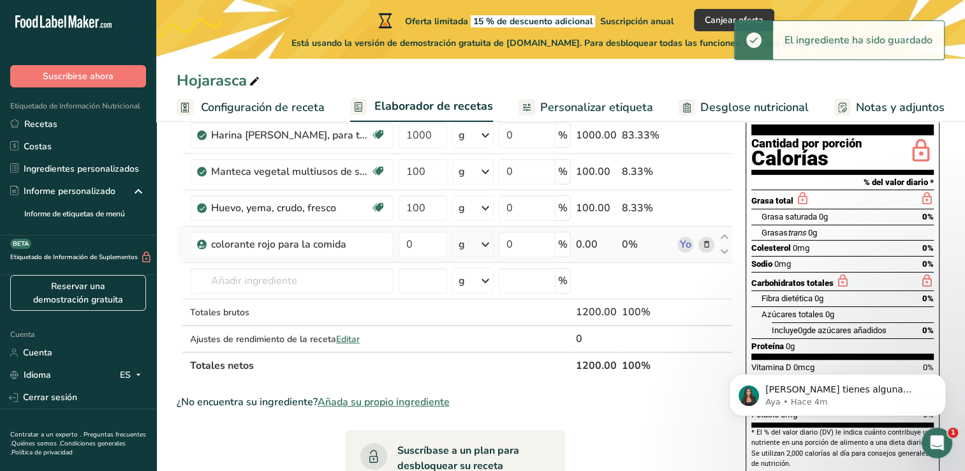
click at [493, 241] on icon at bounding box center [485, 244] width 15 height 23
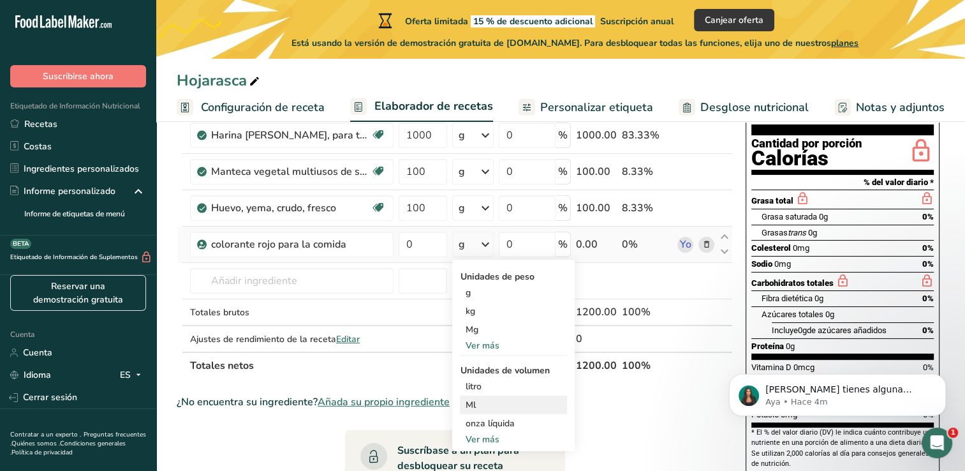
click at [484, 408] on div "Ml" at bounding box center [513, 404] width 97 height 13
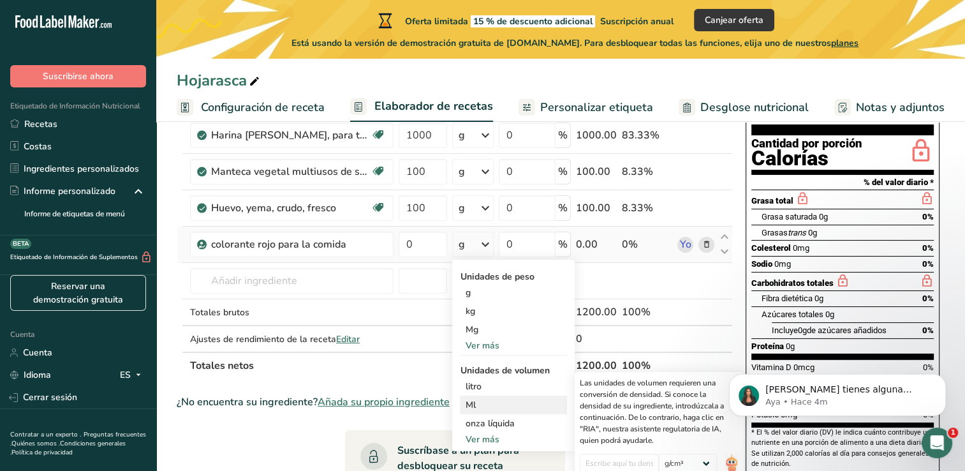
click at [484, 408] on div "Ml" at bounding box center [513, 404] width 97 height 13
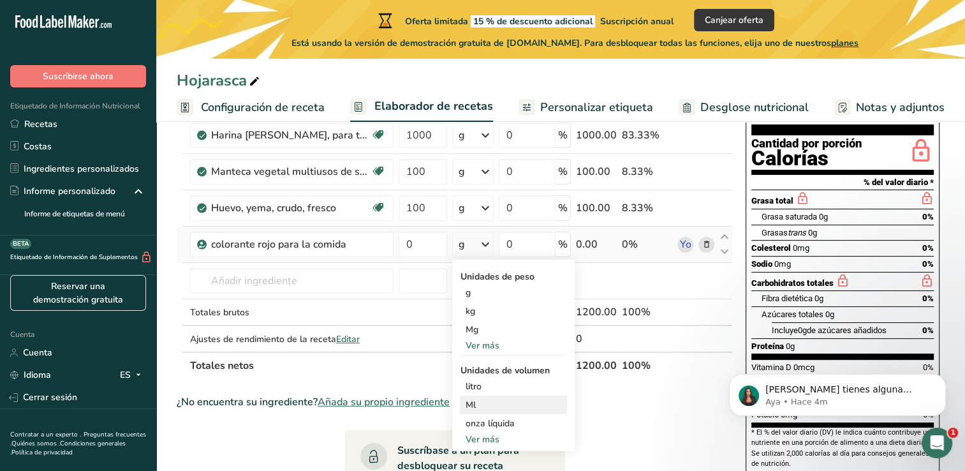
click at [480, 405] on div "Ml" at bounding box center [513, 404] width 97 height 13
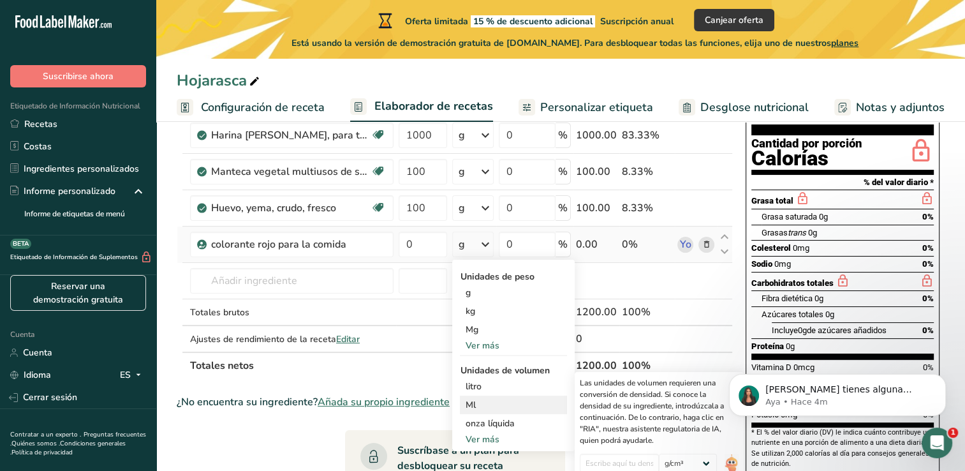
click at [480, 405] on div "Ml" at bounding box center [513, 404] width 97 height 13
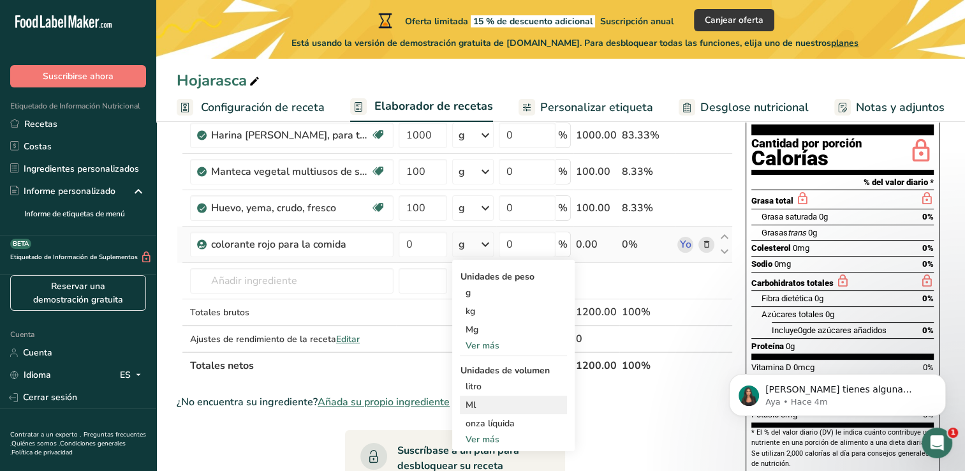
click at [466, 399] on div "Ml" at bounding box center [513, 404] width 97 height 13
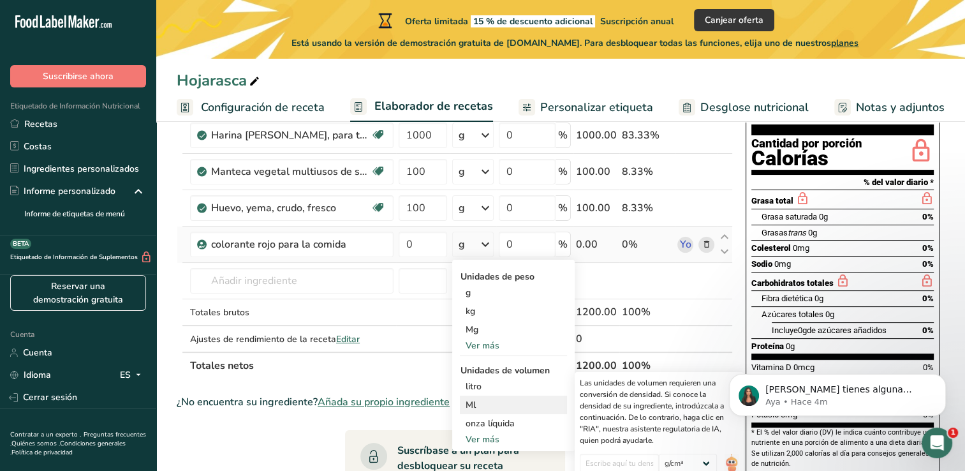
click at [466, 399] on div "Ml" at bounding box center [513, 404] width 97 height 13
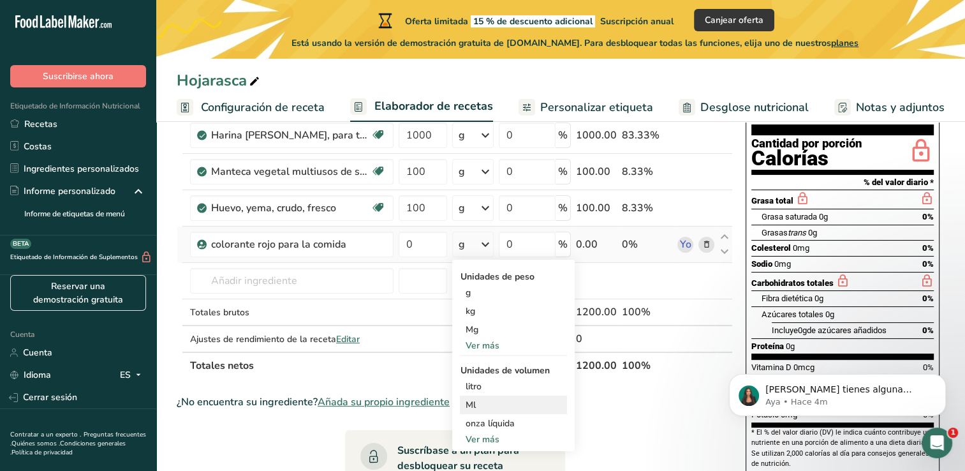
drag, startPoint x: 466, startPoint y: 399, endPoint x: 497, endPoint y: 411, distance: 32.9
click at [497, 411] on div "Ml Las unidades de volumen requieren una conversión de densidad. Si conoce la d…" at bounding box center [513, 405] width 107 height 19
drag, startPoint x: 497, startPoint y: 411, endPoint x: 431, endPoint y: 366, distance: 80.3
click at [431, 366] on th "Totales netos" at bounding box center [381, 365] width 386 height 27
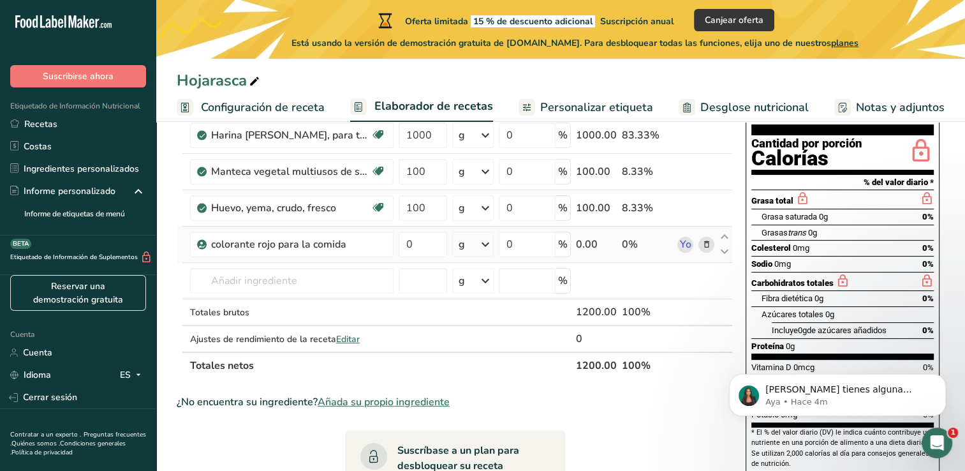
click at [490, 240] on icon at bounding box center [485, 244] width 15 height 23
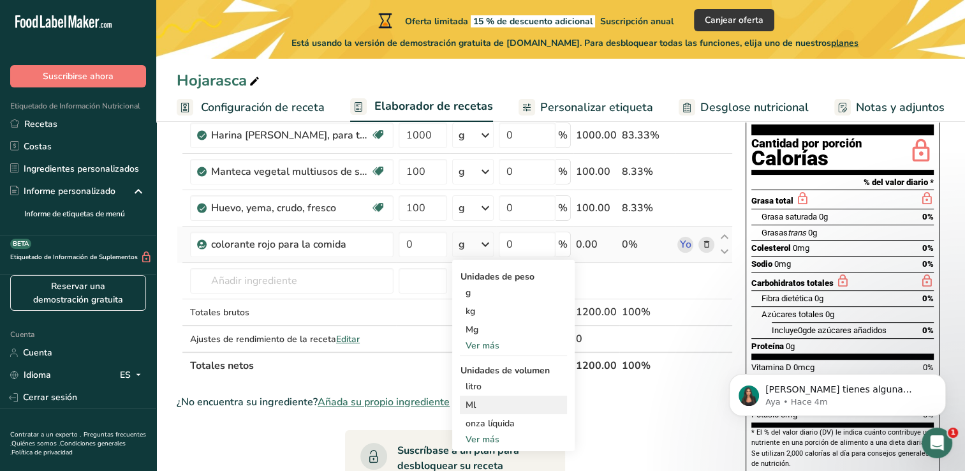
click at [470, 404] on div "Ml" at bounding box center [513, 404] width 97 height 13
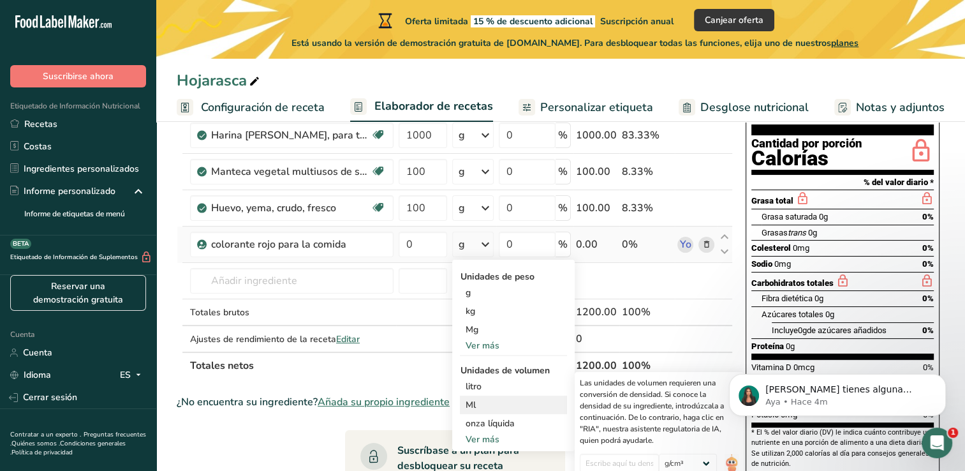
click at [470, 404] on div "Ml" at bounding box center [513, 404] width 97 height 13
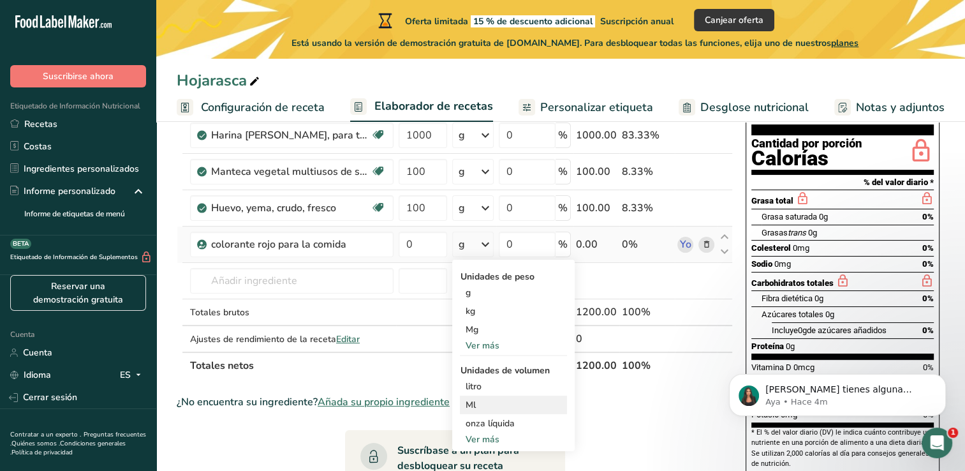
drag, startPoint x: 470, startPoint y: 404, endPoint x: 514, endPoint y: 404, distance: 44.0
click at [514, 404] on div "Ml" at bounding box center [513, 404] width 97 height 13
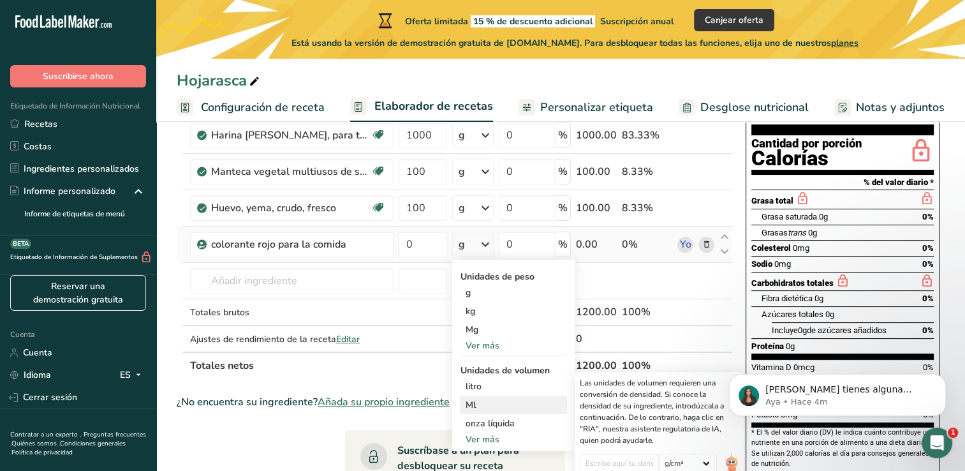
click at [514, 404] on div "Ml" at bounding box center [513, 404] width 97 height 13
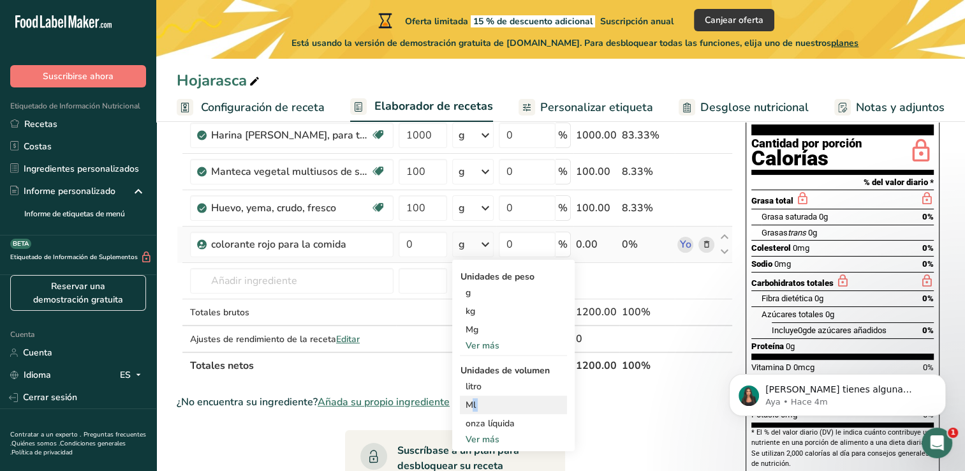
click at [514, 404] on div "Ml" at bounding box center [513, 404] width 97 height 13
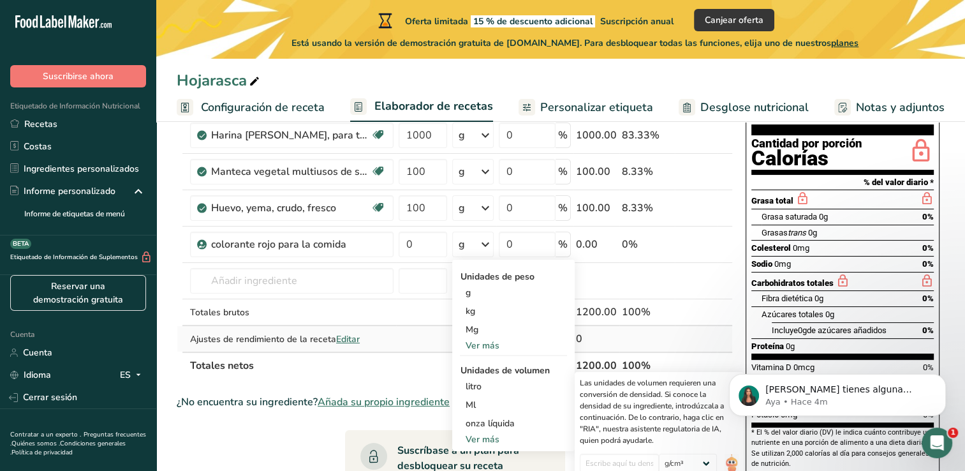
click at [619, 336] on td "0" at bounding box center [597, 339] width 46 height 26
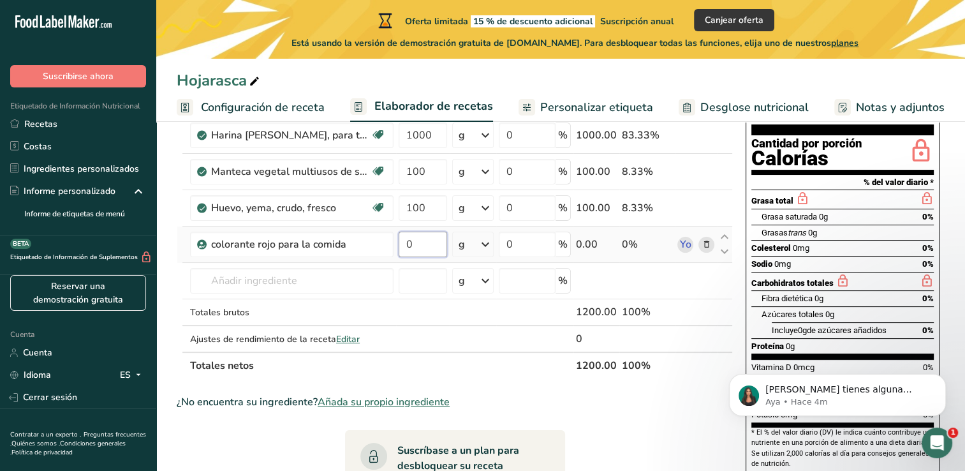
click at [429, 242] on input "0" at bounding box center [423, 245] width 48 height 26
type input "100"
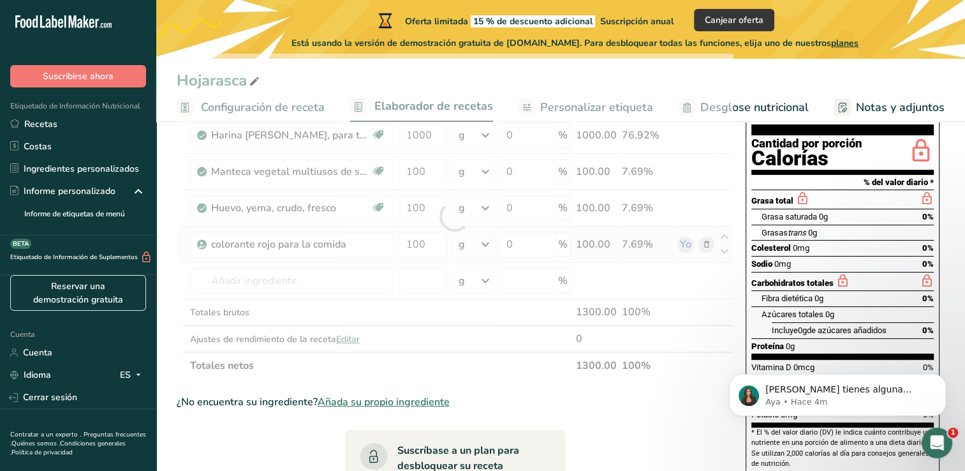
click at [484, 251] on div "Ingrediente * Cantidad * Unidad * Desperdicio * .a-a{fill:#347362;}.b-a{fill:#f…" at bounding box center [455, 216] width 556 height 325
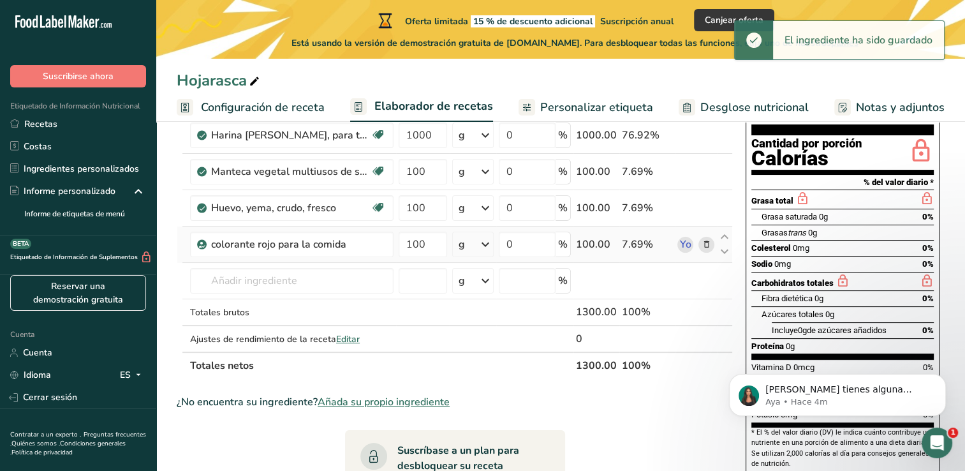
click at [488, 244] on icon at bounding box center [485, 244] width 15 height 23
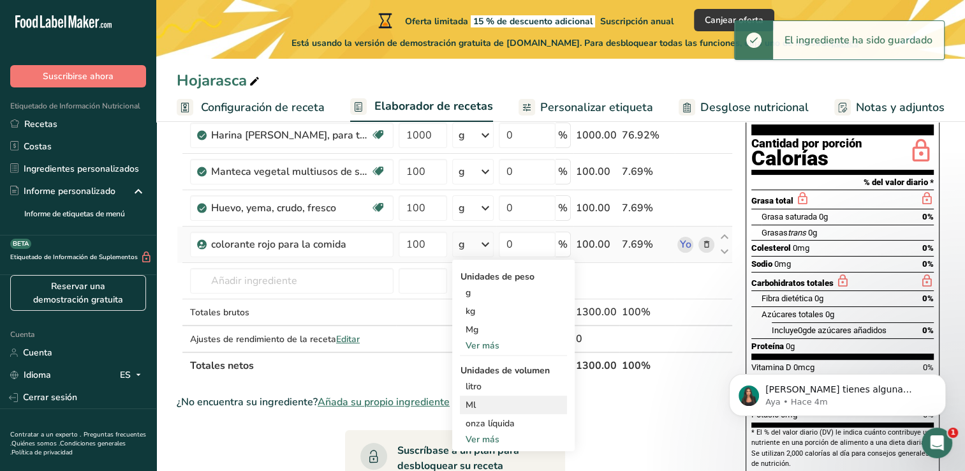
click at [501, 407] on div "Ml" at bounding box center [513, 404] width 97 height 13
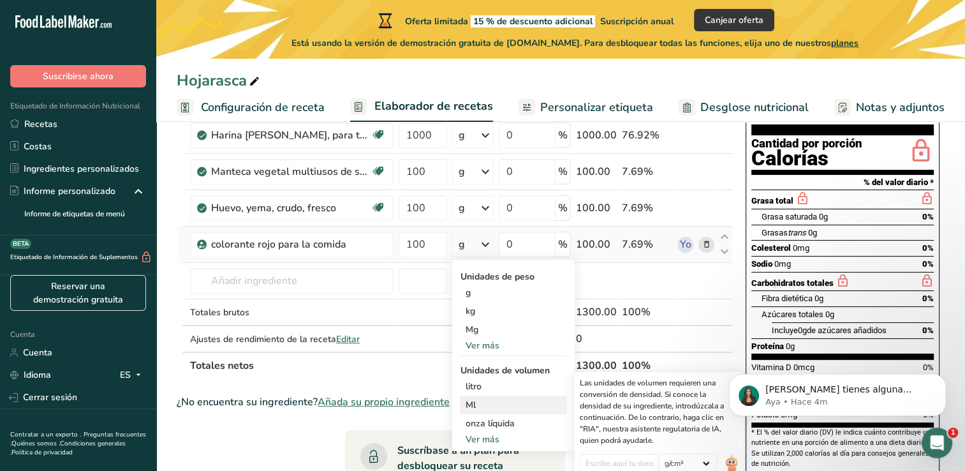
click at [482, 401] on div "Ml" at bounding box center [513, 404] width 97 height 13
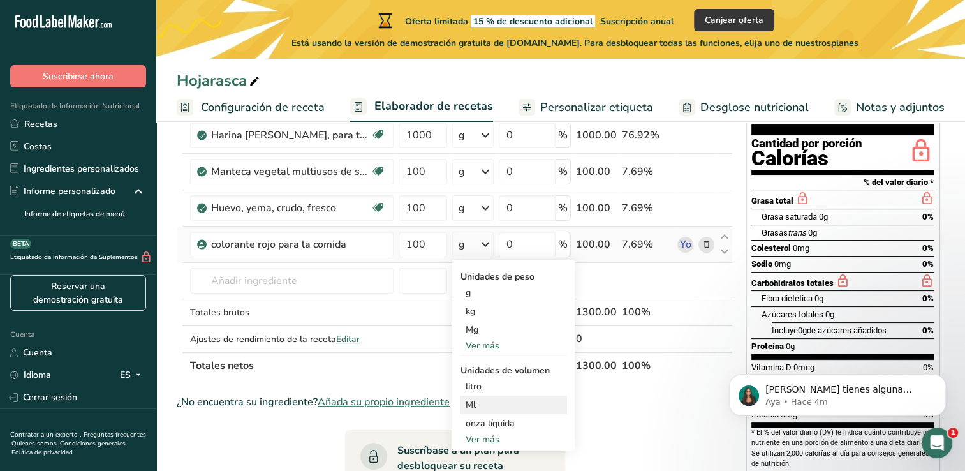
click at [482, 401] on div "Ml" at bounding box center [513, 404] width 97 height 13
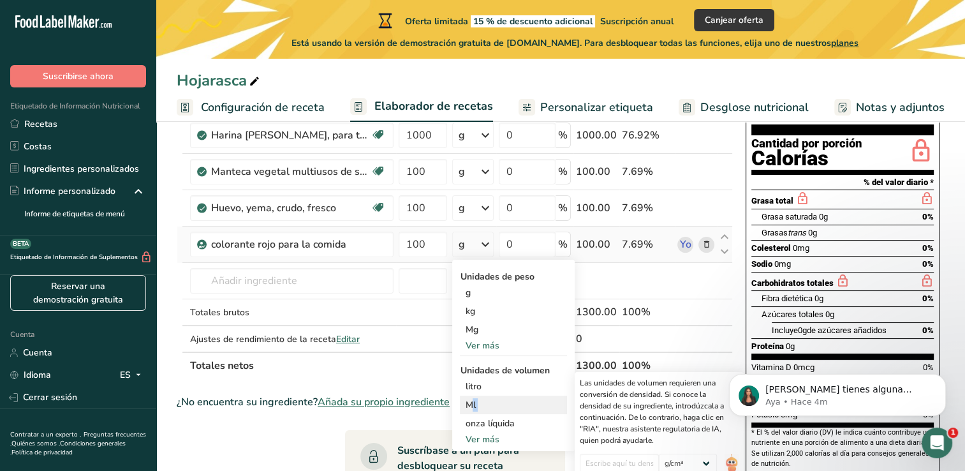
click at [482, 401] on div "Ml" at bounding box center [513, 404] width 97 height 13
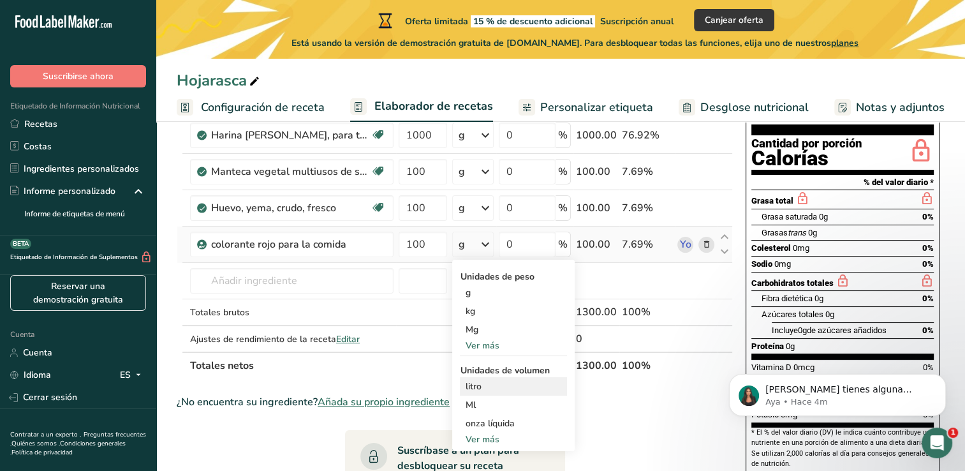
drag, startPoint x: 482, startPoint y: 401, endPoint x: 485, endPoint y: 383, distance: 18.7
click at [485, 383] on div "litro" at bounding box center [513, 386] width 97 height 13
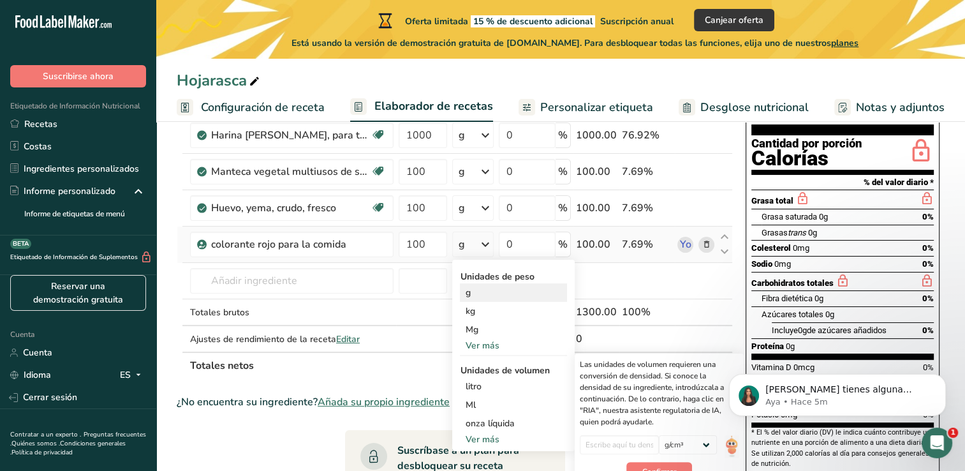
drag, startPoint x: 485, startPoint y: 383, endPoint x: 544, endPoint y: 295, distance: 106.2
click at [544, 295] on div "Unidades de peso g kg Mg Ver más Unidades de volumen litro Las unidades de volu…" at bounding box center [513, 355] width 122 height 191
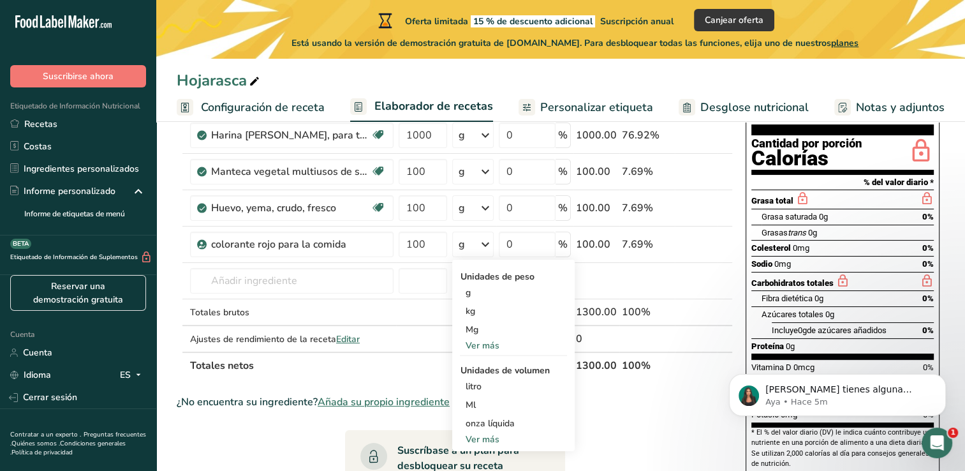
drag, startPoint x: 544, startPoint y: 295, endPoint x: 649, endPoint y: 413, distance: 158.2
click at [649, 413] on section "Ingrediente * Cantidad * Unidad * Desperdicio * .a-a{fill:#347362;}.b-a{fill:#f…" at bounding box center [455, 426] width 556 height 745
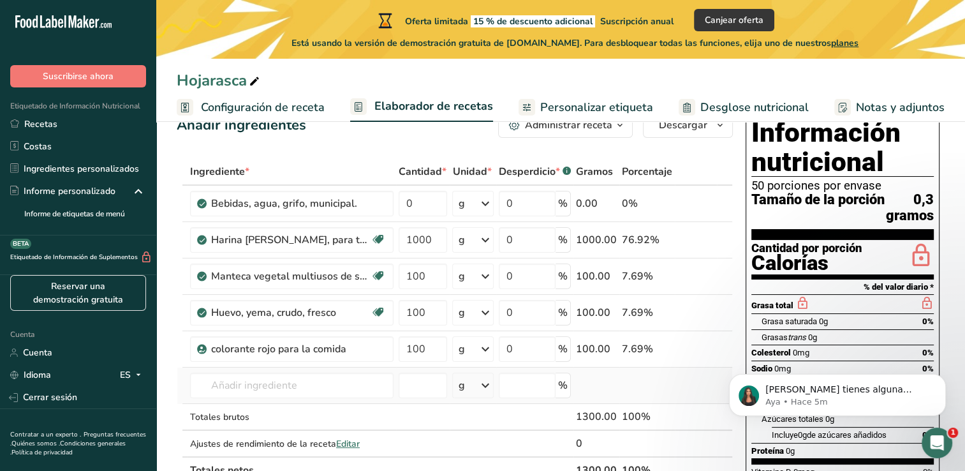
scroll to position [36, 0]
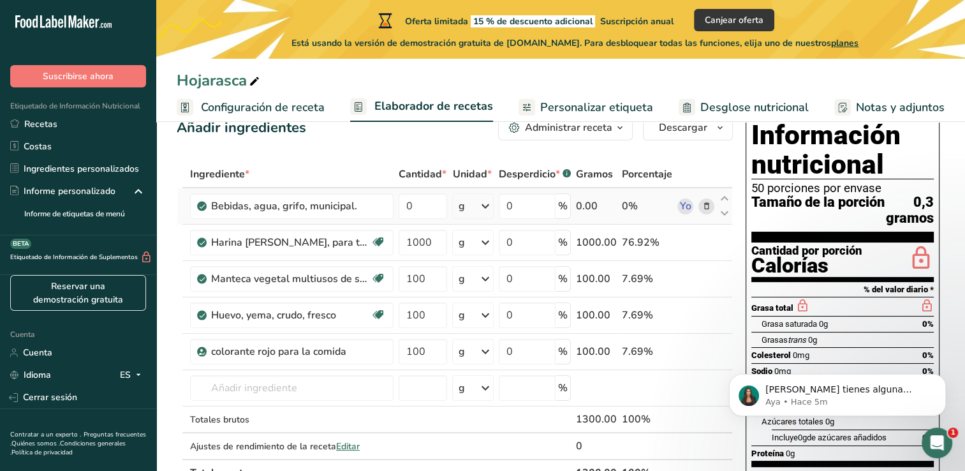
click at [493, 205] on div "g" at bounding box center [472, 206] width 41 height 26
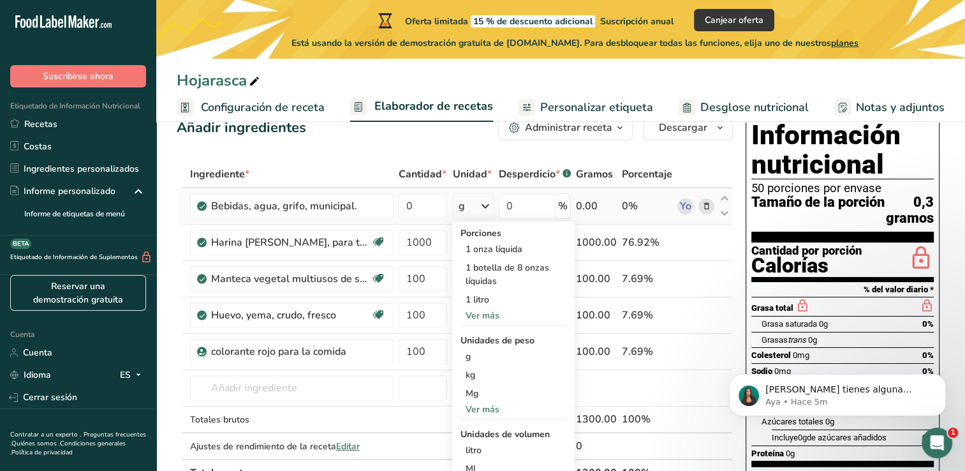
scroll to position [79, 0]
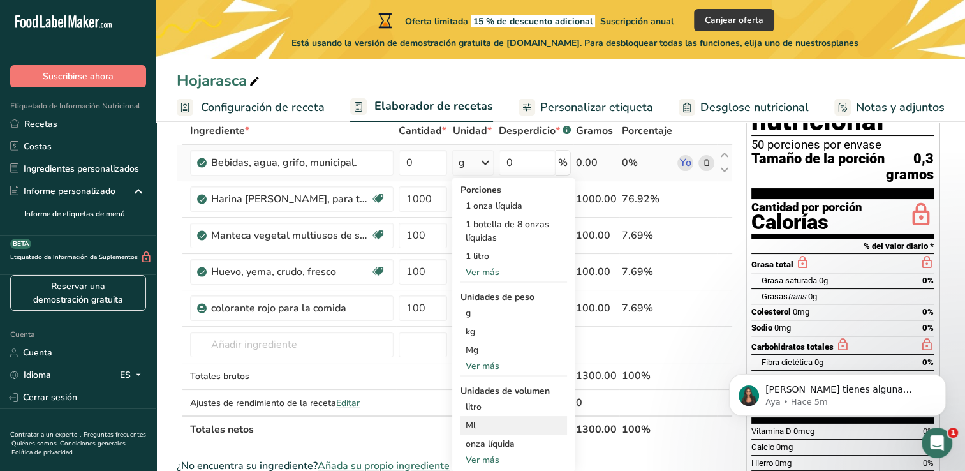
click at [477, 426] on div "Ml" at bounding box center [513, 425] width 97 height 13
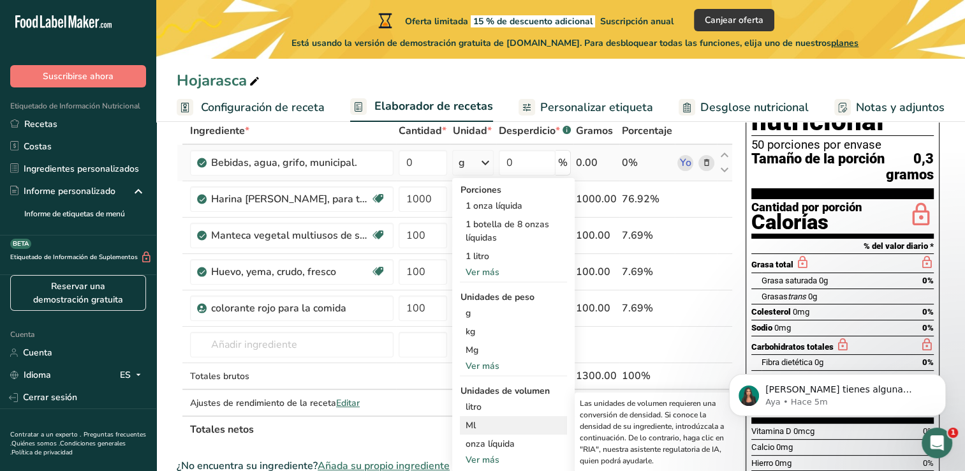
click at [512, 420] on div "Ml" at bounding box center [513, 425] width 97 height 13
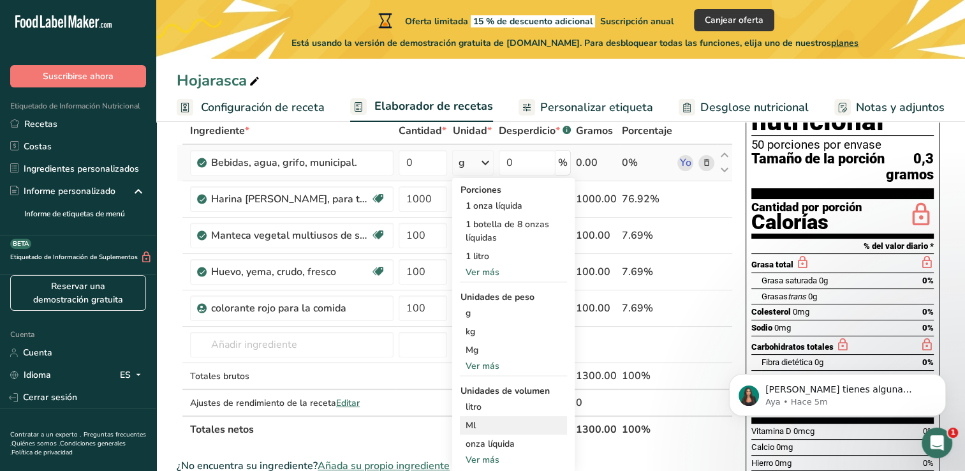
click at [512, 420] on div "Ml" at bounding box center [513, 425] width 97 height 13
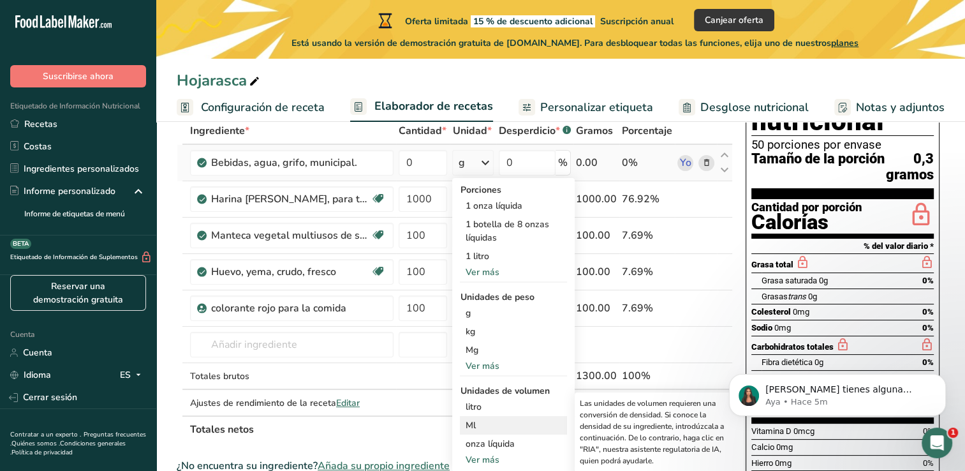
click at [512, 420] on div "Ml" at bounding box center [513, 425] width 97 height 13
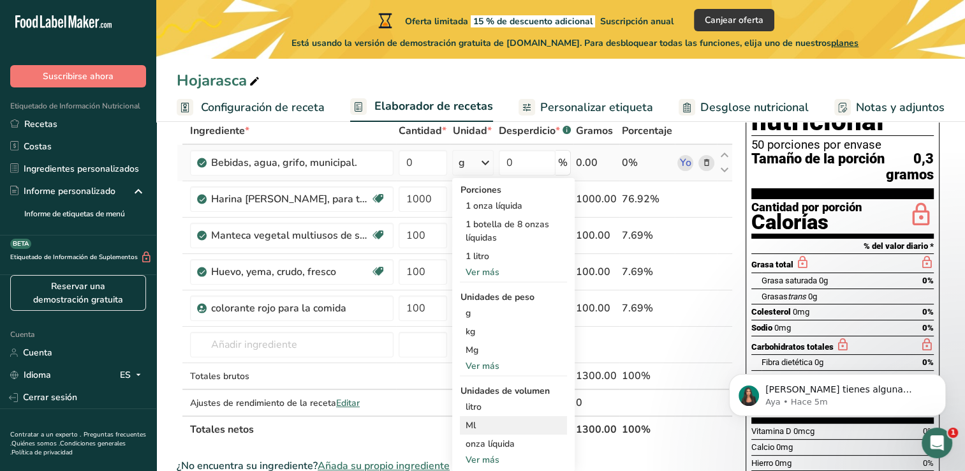
click at [471, 422] on div "Ml" at bounding box center [513, 425] width 97 height 13
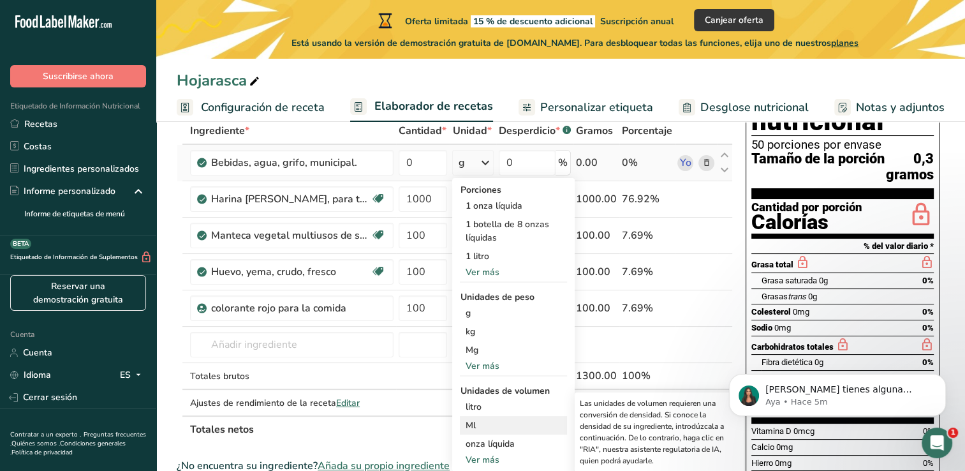
click at [471, 422] on div "Ml" at bounding box center [513, 425] width 97 height 13
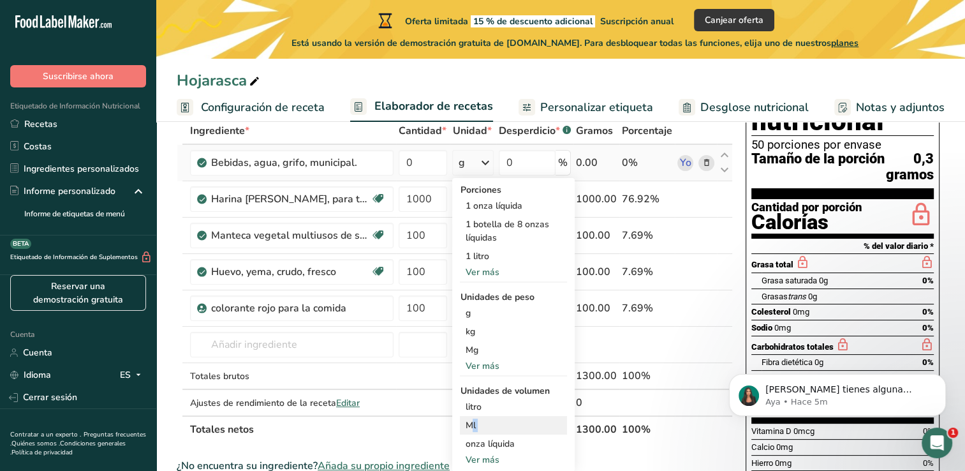
click at [471, 422] on div "Ml" at bounding box center [513, 425] width 97 height 13
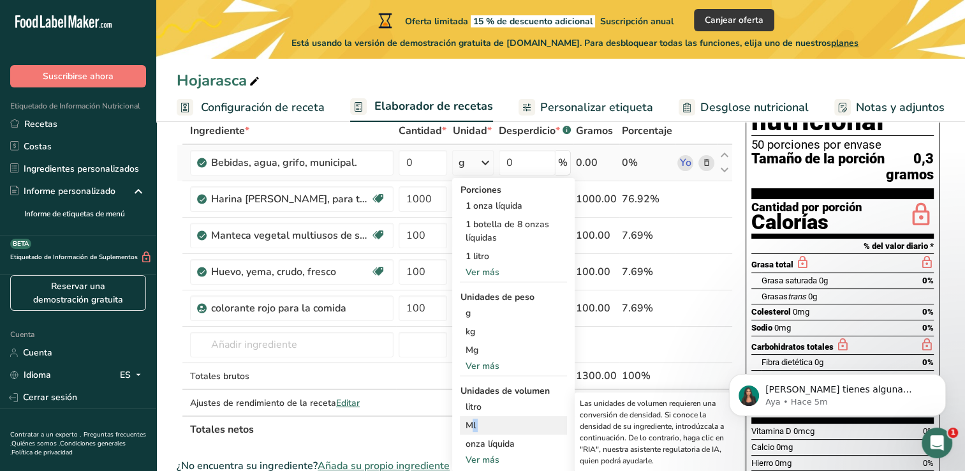
click at [471, 422] on div "Ml" at bounding box center [513, 425] width 97 height 13
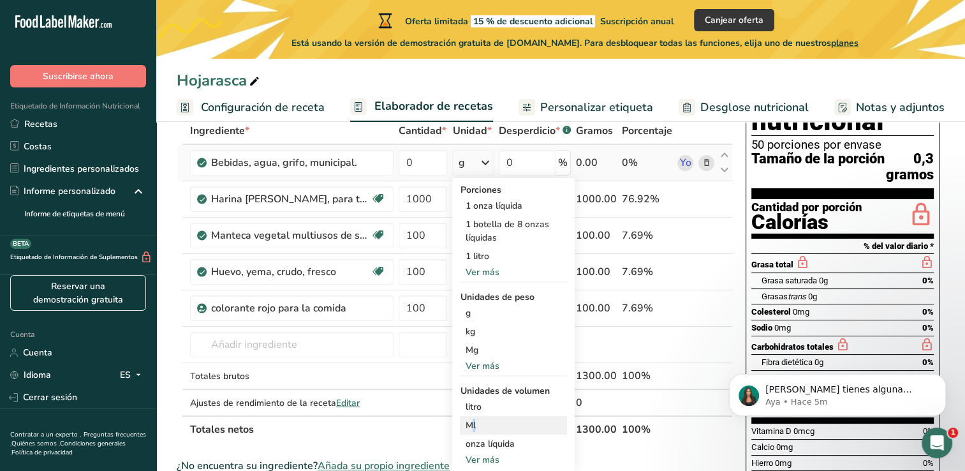
drag, startPoint x: 471, startPoint y: 422, endPoint x: 519, endPoint y: 427, distance: 48.1
click at [519, 427] on div "Ml" at bounding box center [513, 425] width 97 height 13
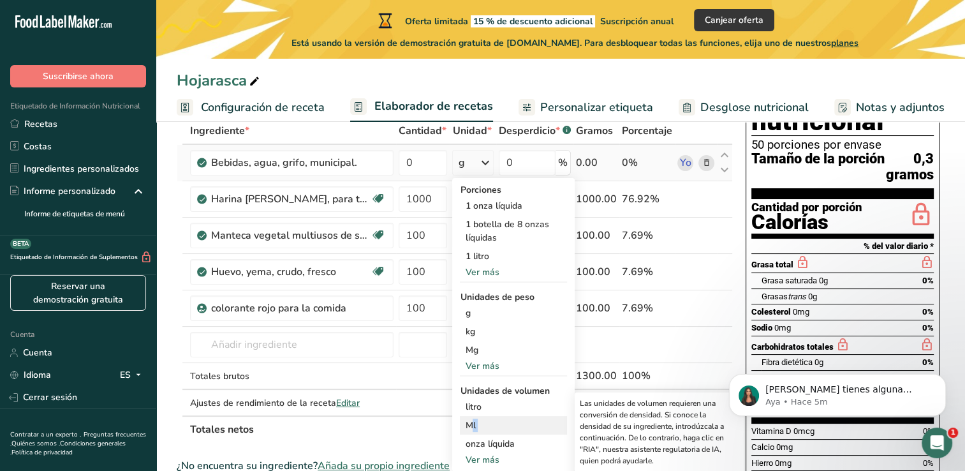
click at [519, 427] on div "Ml" at bounding box center [513, 425] width 97 height 13
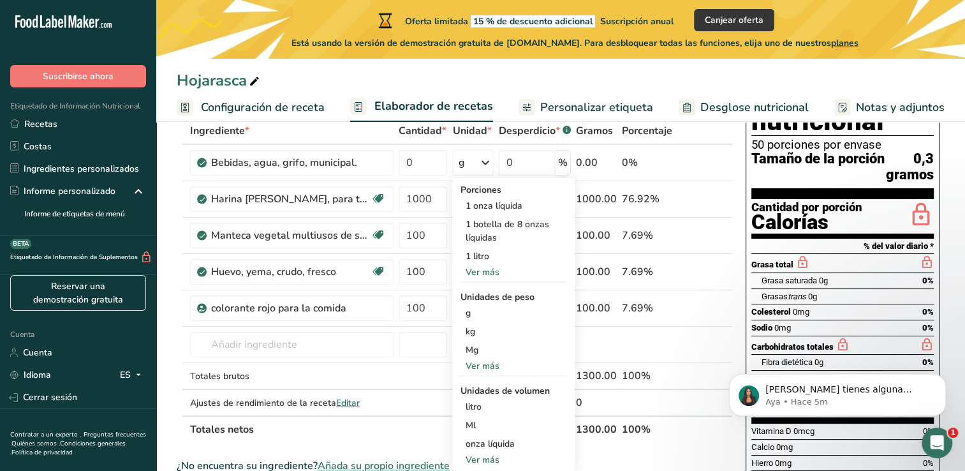
click at [443, 425] on th "Totales netos" at bounding box center [381, 428] width 386 height 27
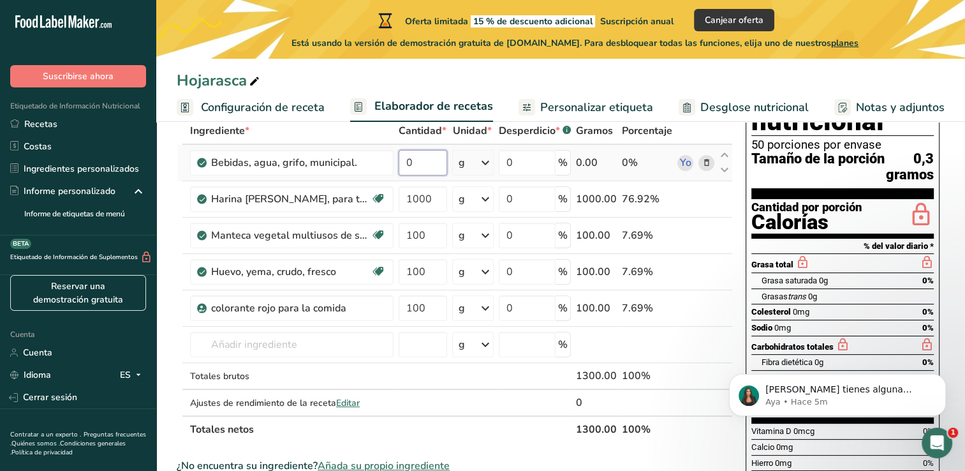
click at [427, 154] on input "0" at bounding box center [423, 163] width 48 height 26
type input "530"
click at [444, 402] on div "Ingrediente * Cantidad * Unidad * Desperdicio * .a-a{fill:#347362;}.b-a{fill:#f…" at bounding box center [455, 279] width 556 height 325
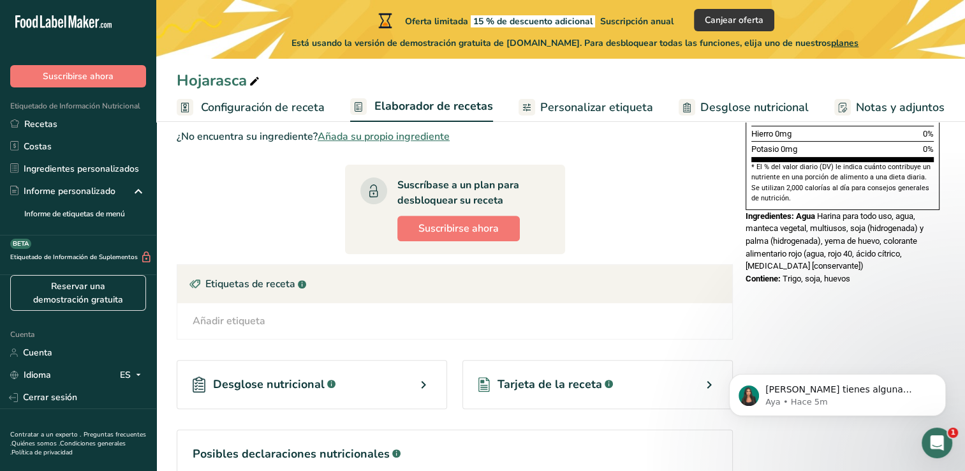
scroll to position [410, 0]
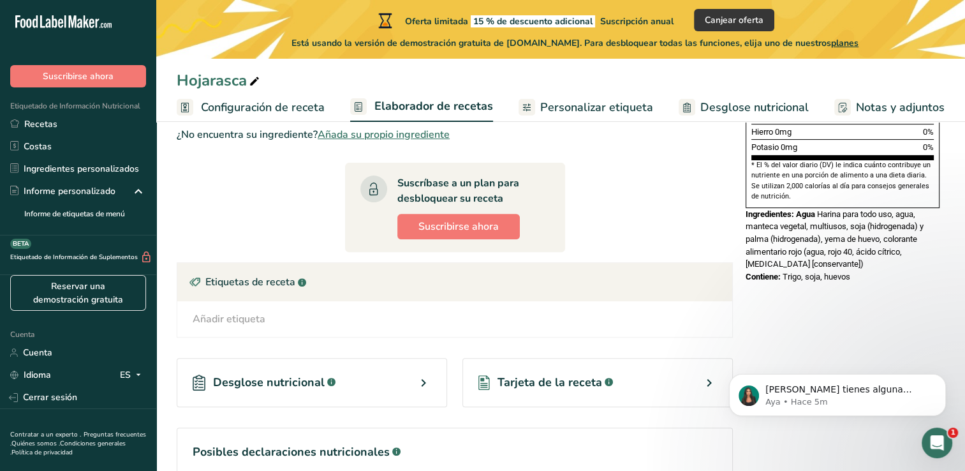
click at [401, 379] on div "Desglose nutricional .a-a{fill:#347362;}.b-a{fill:#fff;}" at bounding box center [312, 382] width 270 height 49
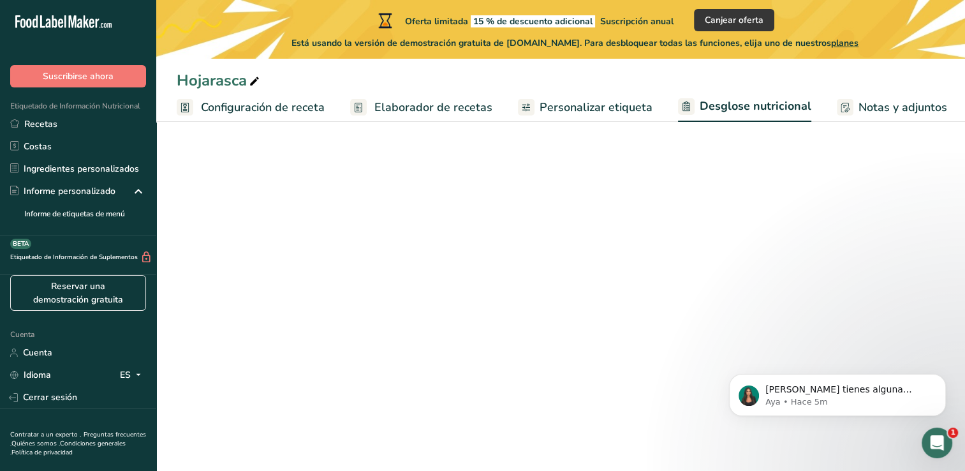
select select "Calories"
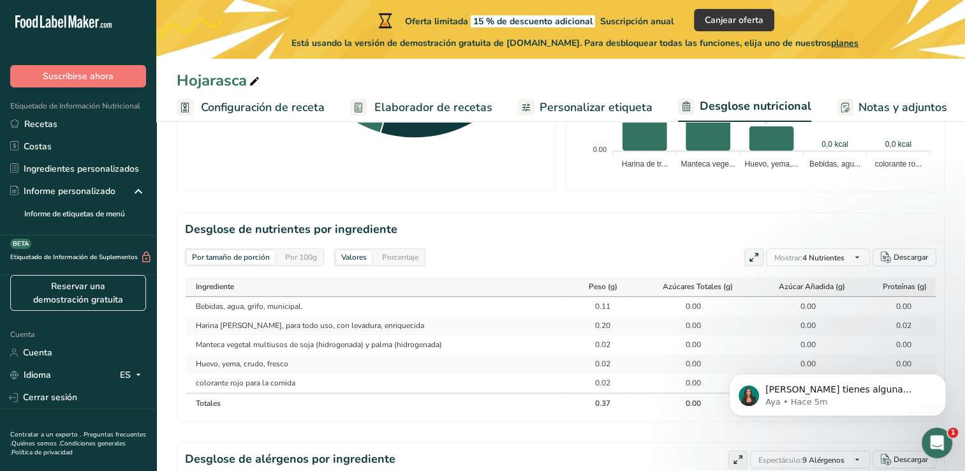
scroll to position [526, 0]
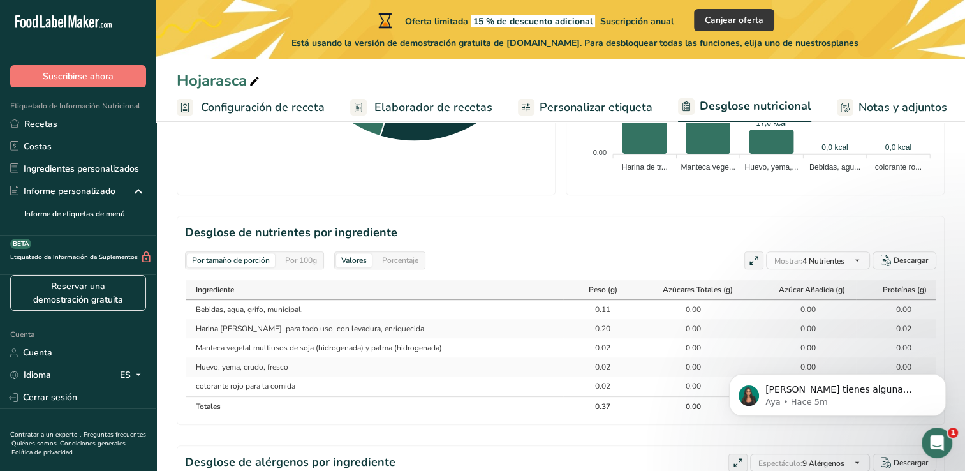
click at [340, 253] on div "Valores" at bounding box center [354, 260] width 36 height 14
click at [310, 253] on div "Por 100g" at bounding box center [301, 260] width 42 height 14
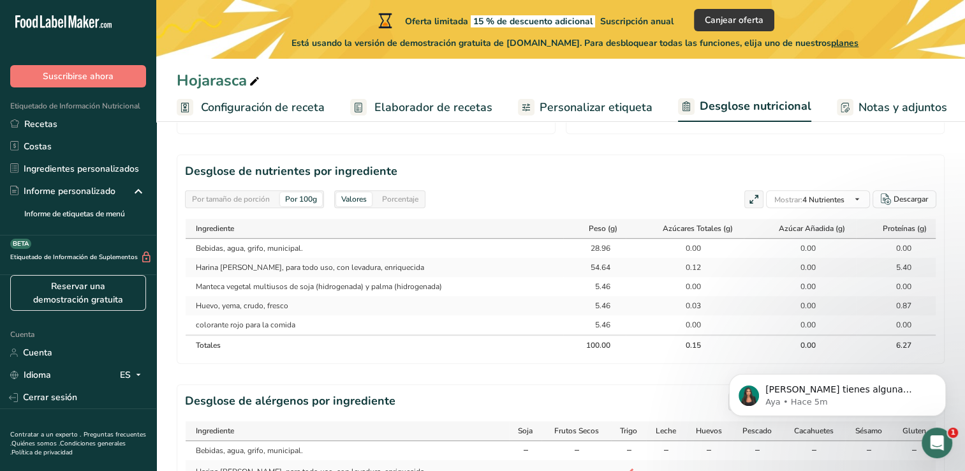
scroll to position [556, 0]
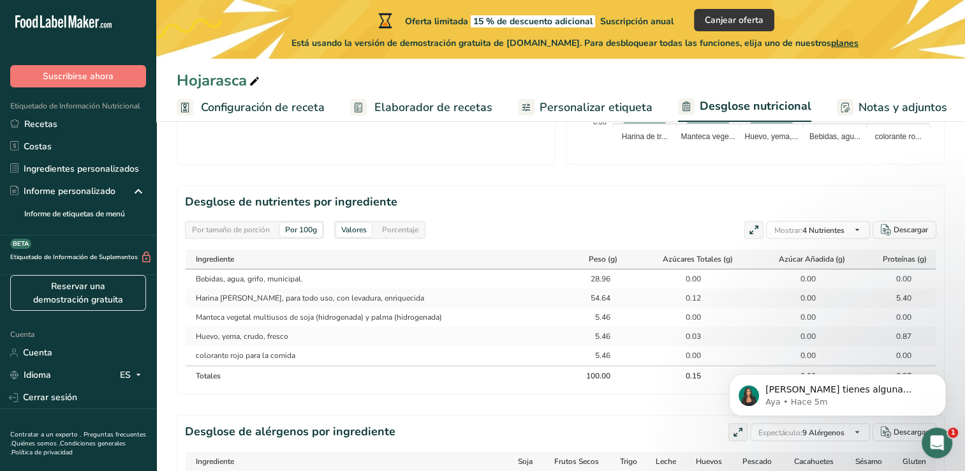
click at [589, 108] on span "Personalizar etiqueta" at bounding box center [596, 107] width 113 height 17
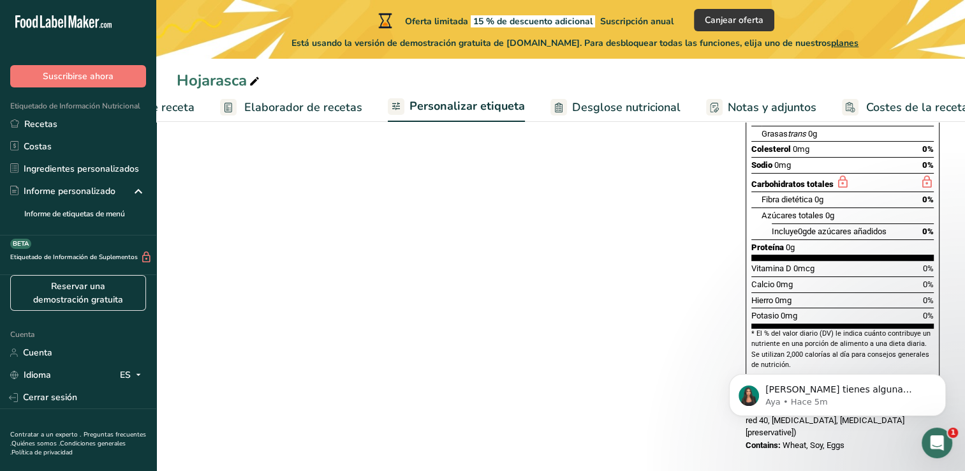
scroll to position [0, 147]
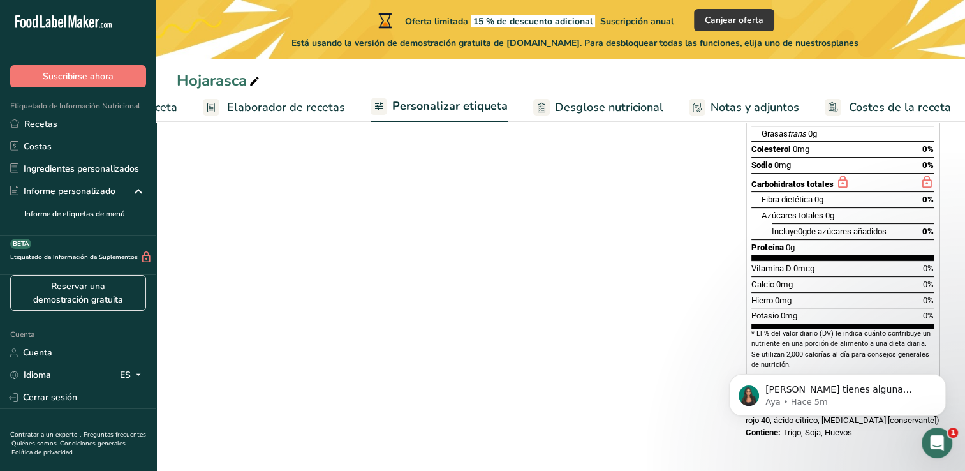
click at [610, 105] on span "Desglose nutricional" at bounding box center [609, 107] width 108 height 17
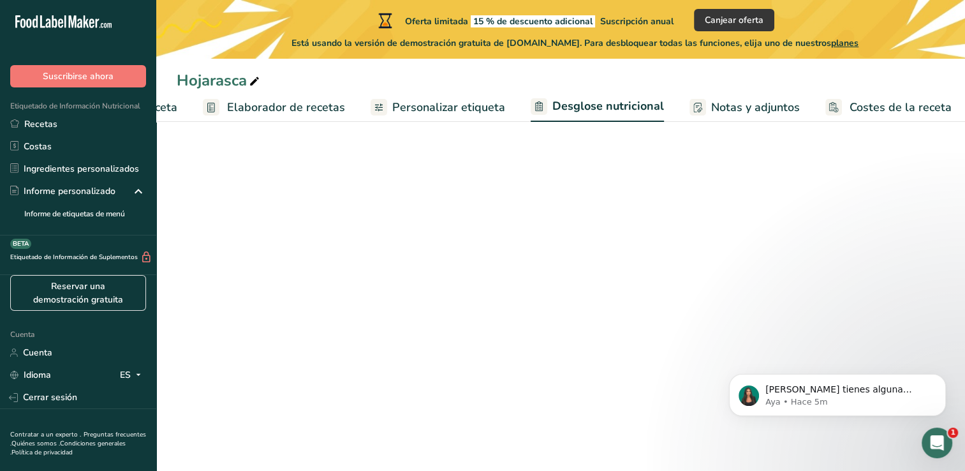
scroll to position [0, 147]
select select "Calories"
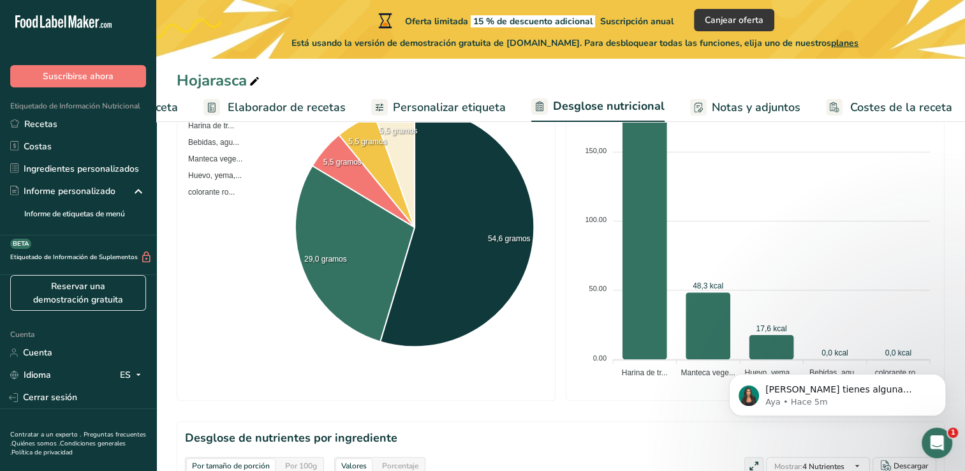
click at [323, 106] on span "Elaborador de recetas" at bounding box center [287, 107] width 118 height 17
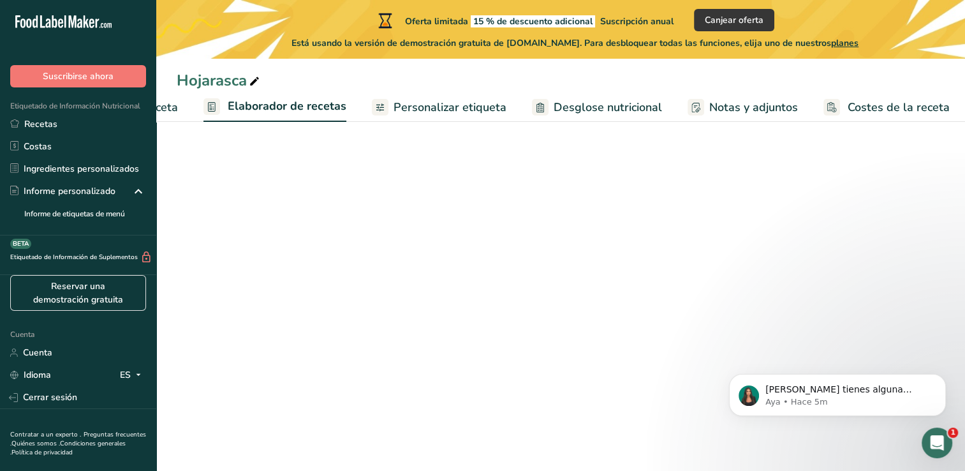
scroll to position [0, 147]
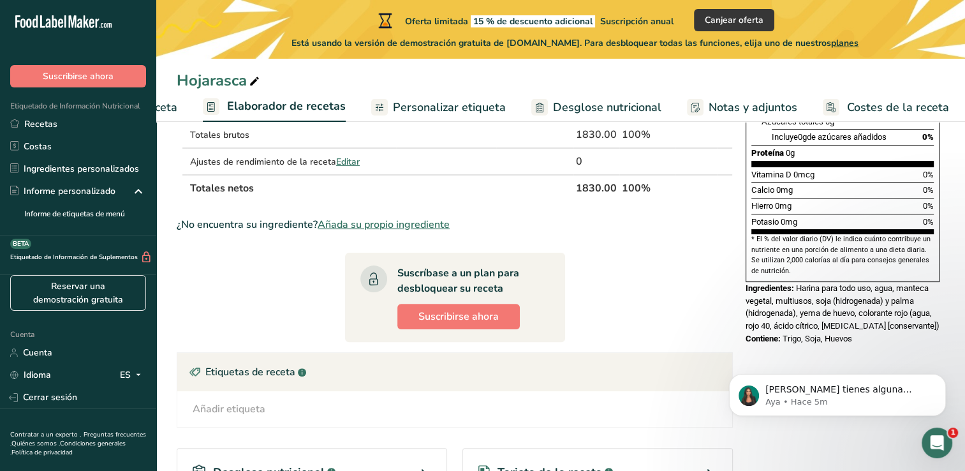
click at [424, 105] on span "Personalizar etiqueta" at bounding box center [449, 107] width 113 height 17
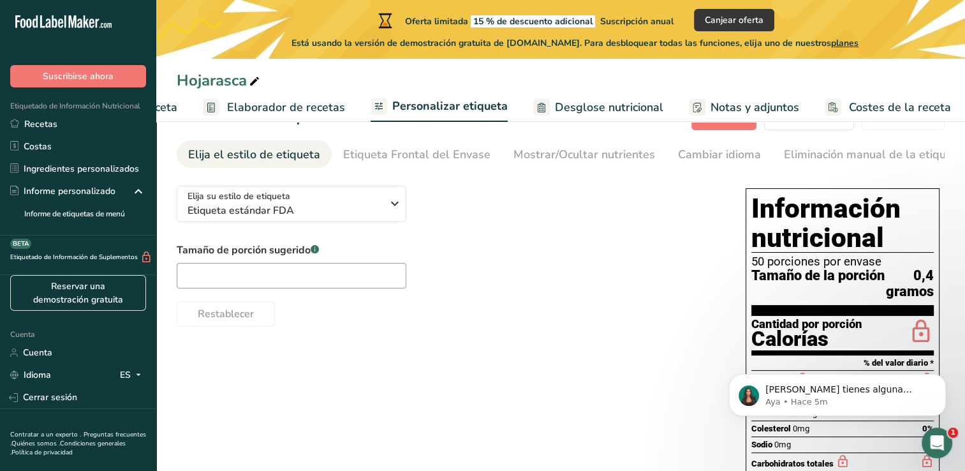
scroll to position [38, 0]
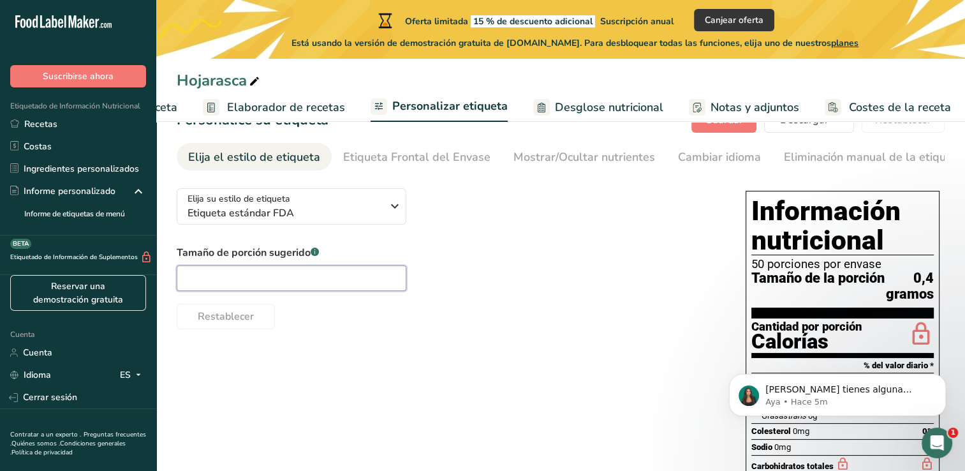
click at [332, 279] on input "text" at bounding box center [292, 278] width 230 height 26
type input "2"
type input "1"
type input "2"
click at [557, 309] on div "Restablecer" at bounding box center [449, 314] width 544 height 31
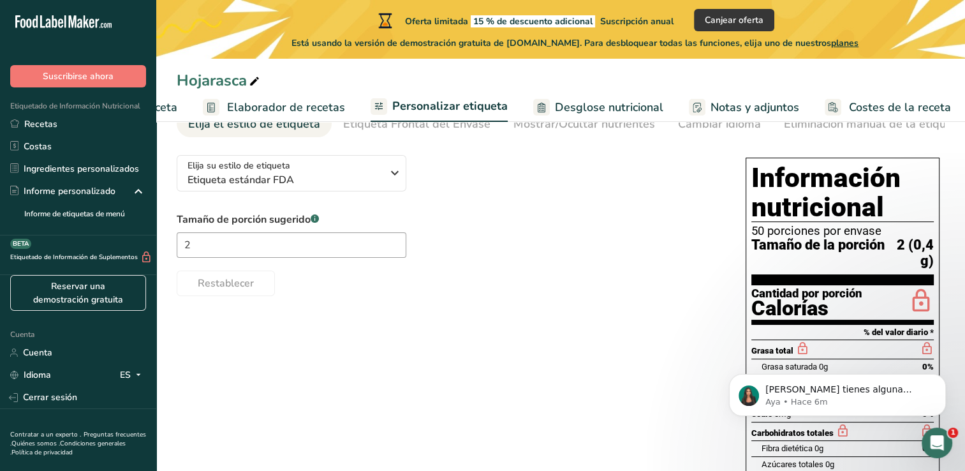
scroll to position [64, 0]
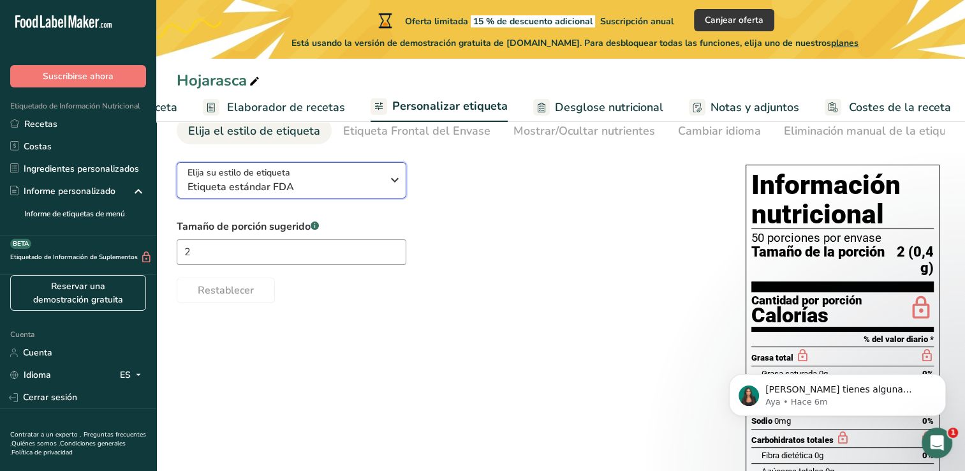
click at [398, 191] on icon "button" at bounding box center [394, 179] width 15 height 23
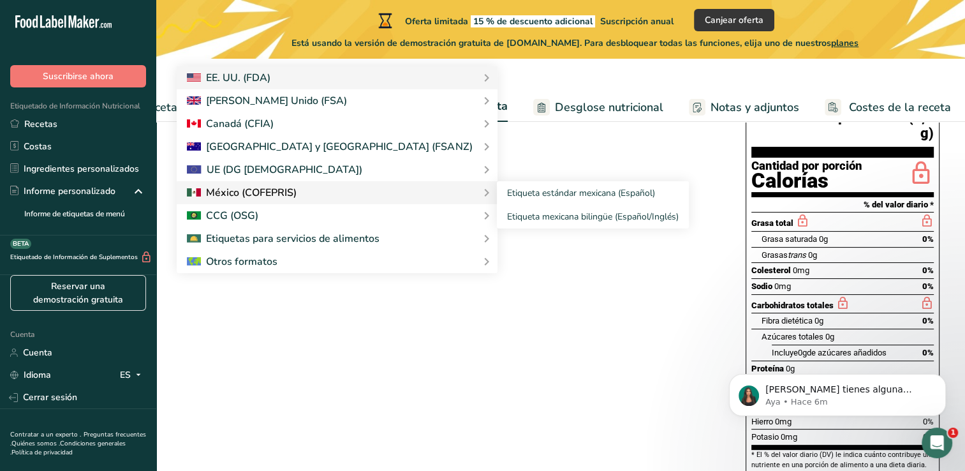
scroll to position [200, 0]
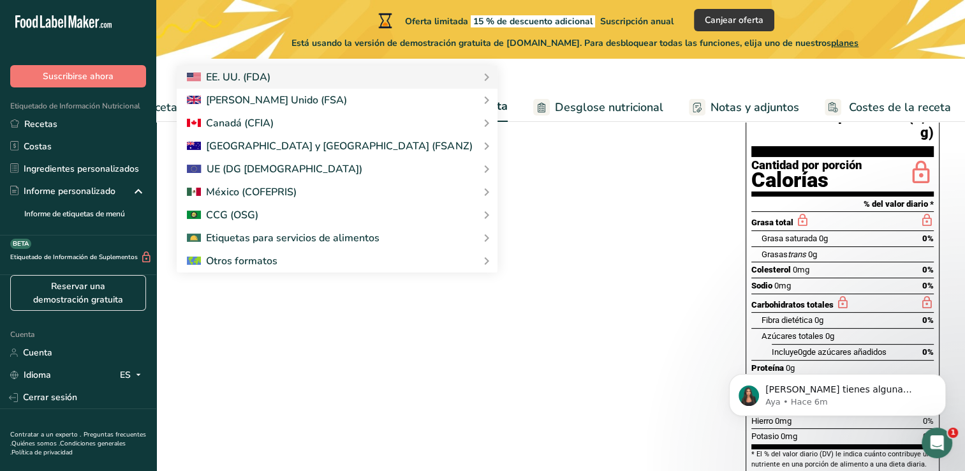
click at [394, 294] on div "Elija su estilo de etiqueta Etiqueta estándar FDA EE. UU. (FDA) Etiqueta estánd…" at bounding box center [561, 295] width 768 height 556
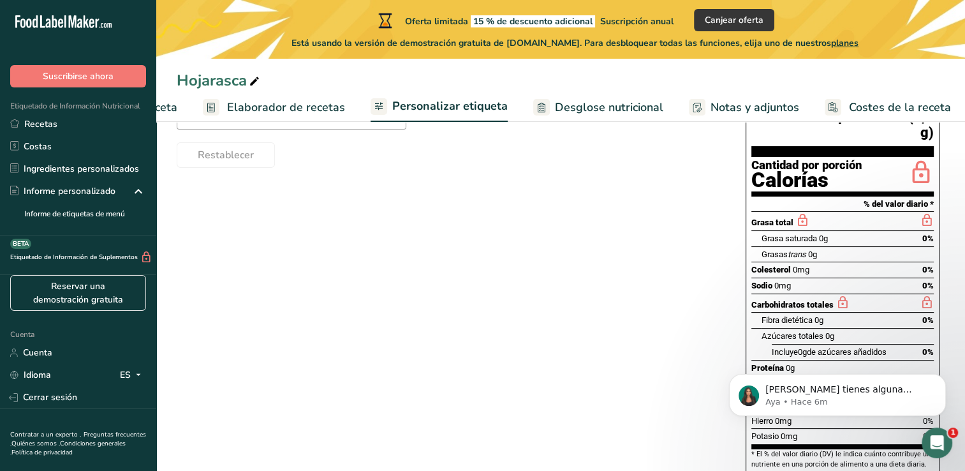
scroll to position [0, 0]
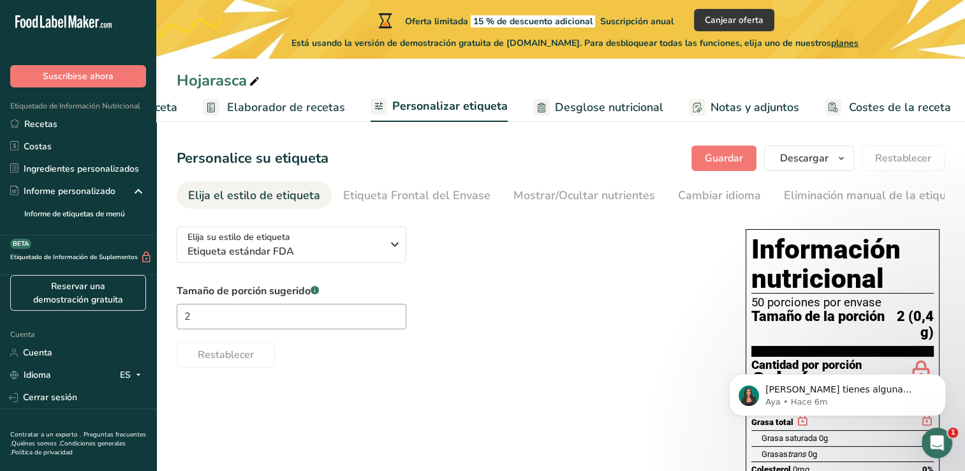
click at [541, 341] on div "Restablecer" at bounding box center [449, 352] width 544 height 31
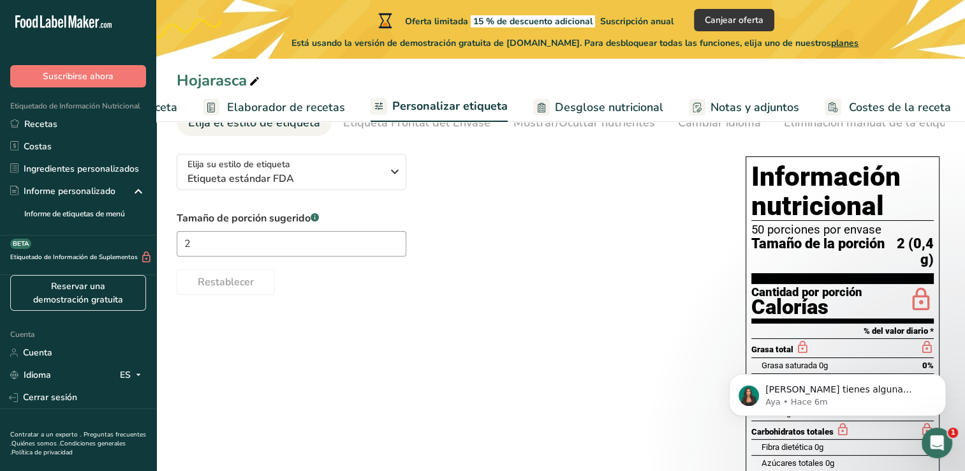
scroll to position [71, 0]
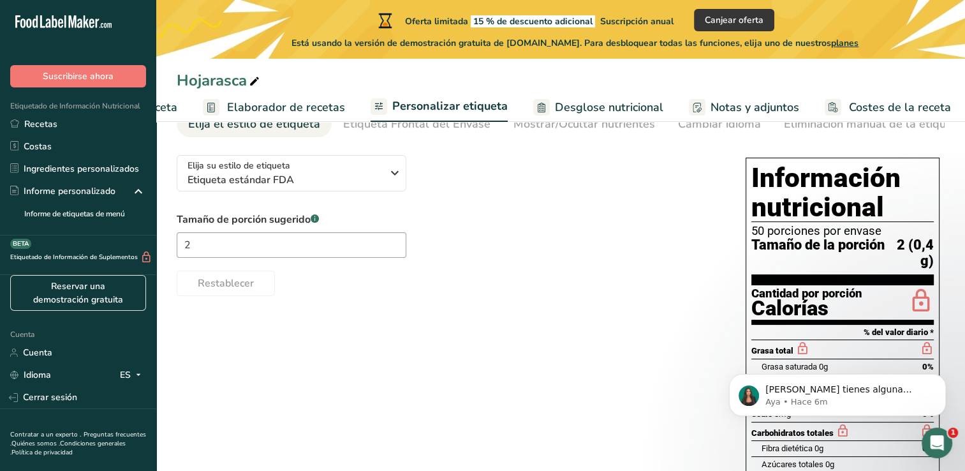
click at [723, 323] on div "Elija su estilo de etiqueta Etiqueta estándar FDA EE. UU. (FDA) Etiqueta estánd…" at bounding box center [561, 423] width 768 height 556
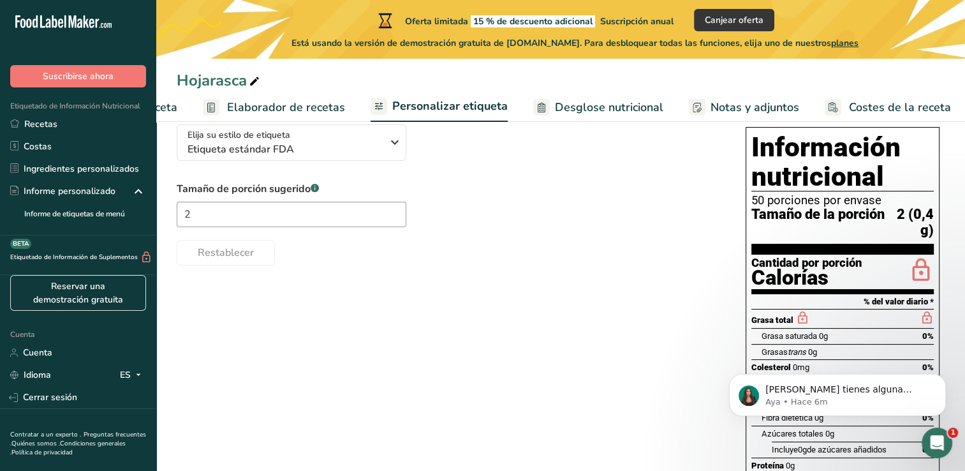
scroll to position [114, 0]
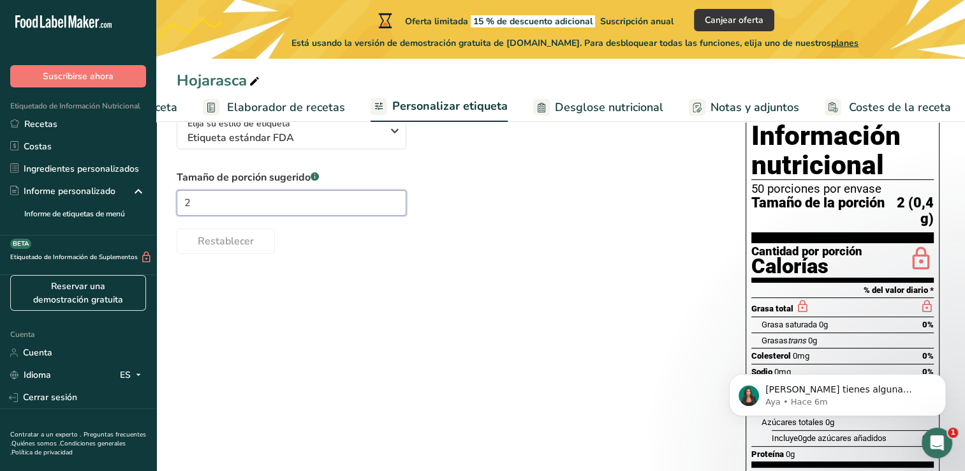
click at [383, 214] on input "2" at bounding box center [292, 203] width 230 height 26
type input "4"
click at [398, 264] on div "Elija su estilo de etiqueta Etiqueta estándar FDA EE. UU. (FDA) Etiqueta estánd…" at bounding box center [561, 381] width 768 height 556
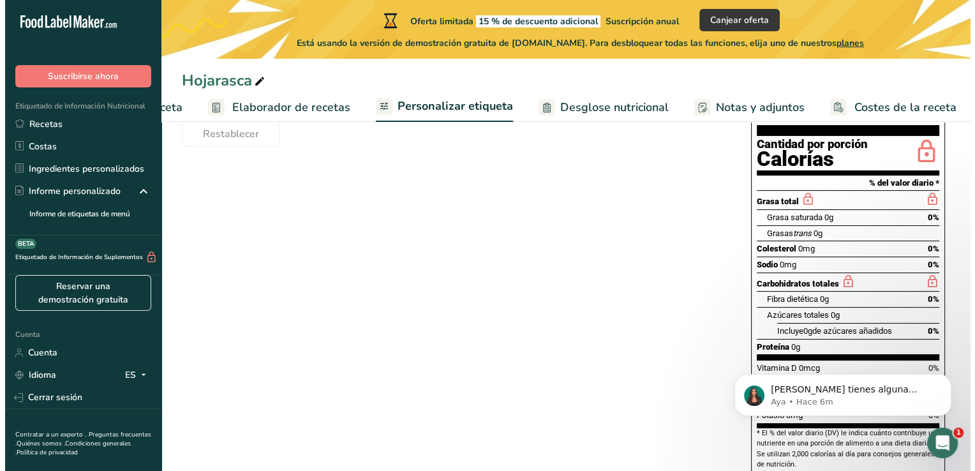
scroll to position [221, 0]
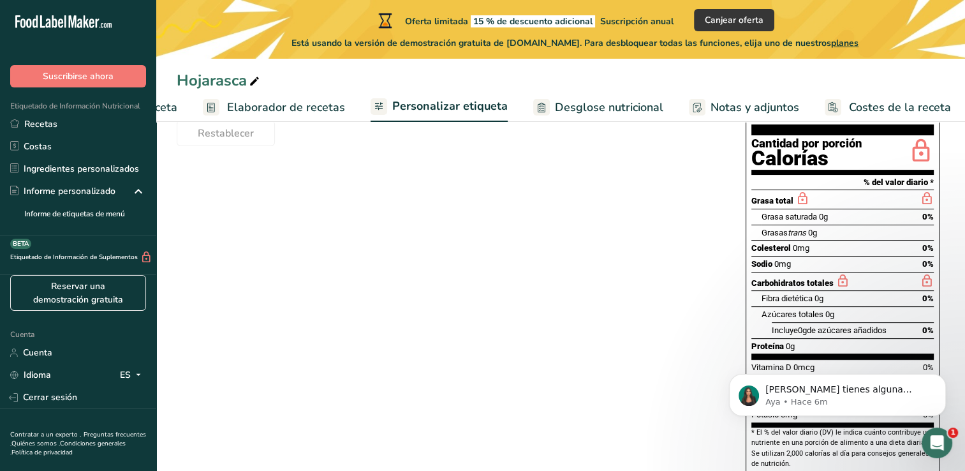
click at [332, 101] on span "Elaborador de recetas" at bounding box center [286, 107] width 118 height 17
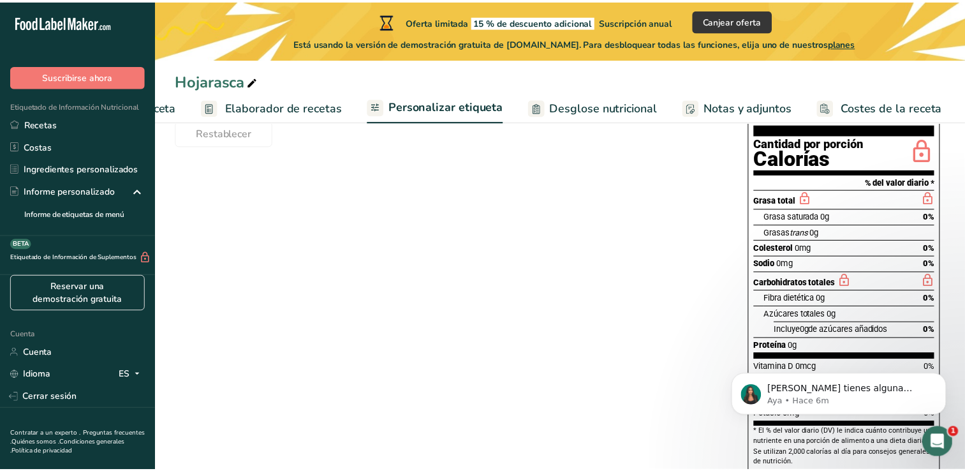
scroll to position [0, 138]
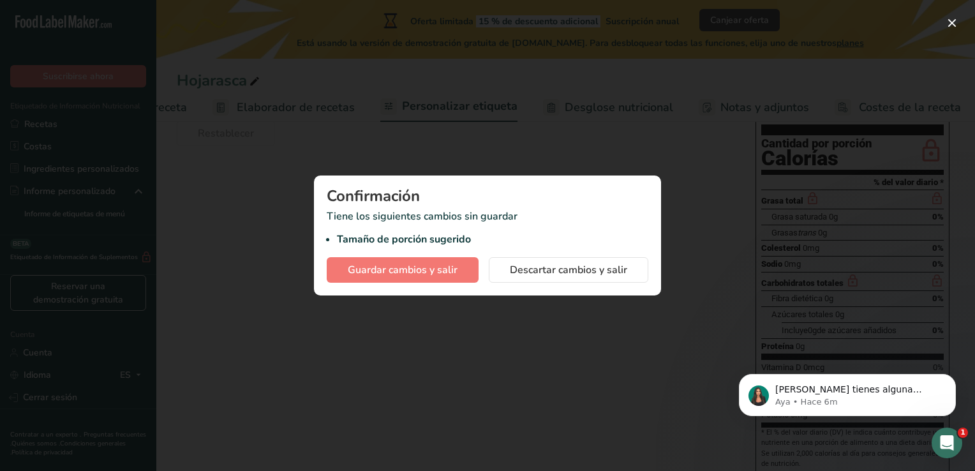
click at [541, 298] on div at bounding box center [487, 235] width 975 height 471
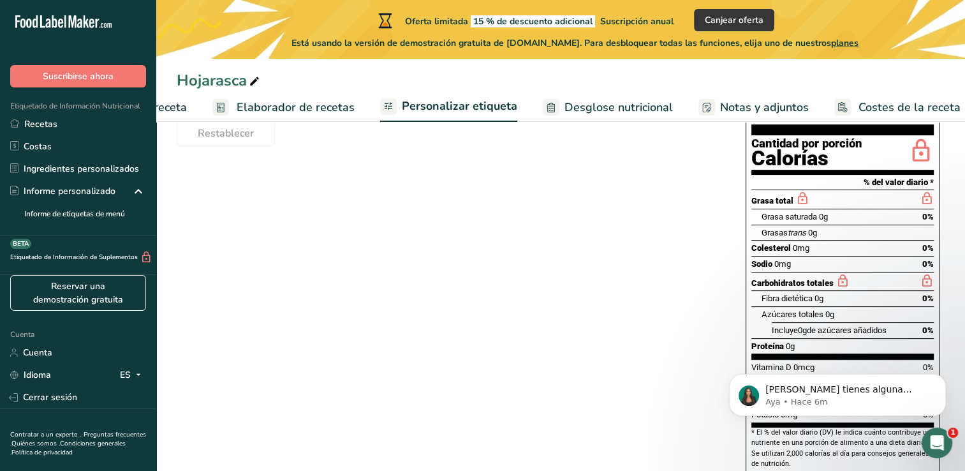
scroll to position [0, 0]
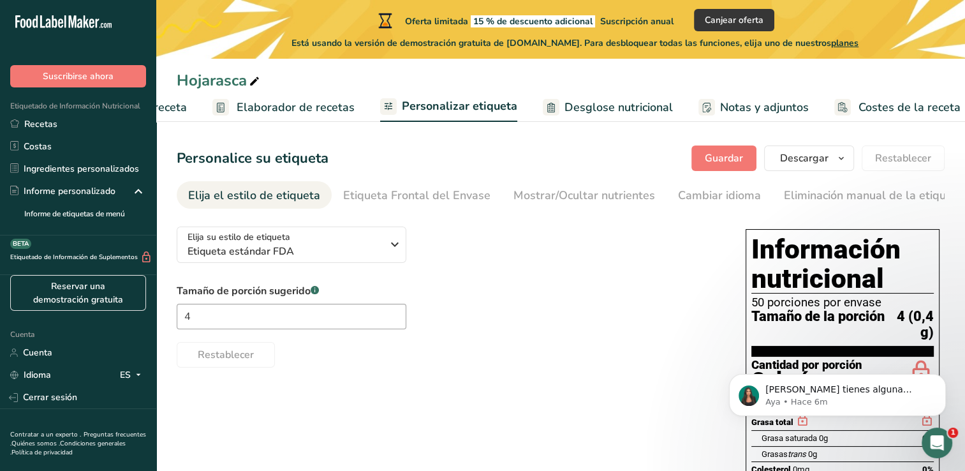
click at [334, 103] on span "Elaborador de recetas" at bounding box center [296, 107] width 118 height 17
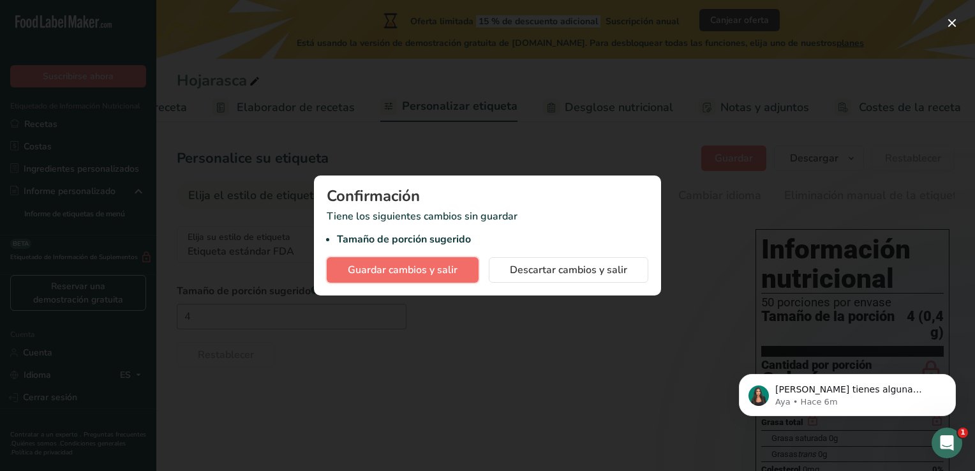
click at [403, 279] on button "Guardar cambios y salir" at bounding box center [403, 270] width 152 height 26
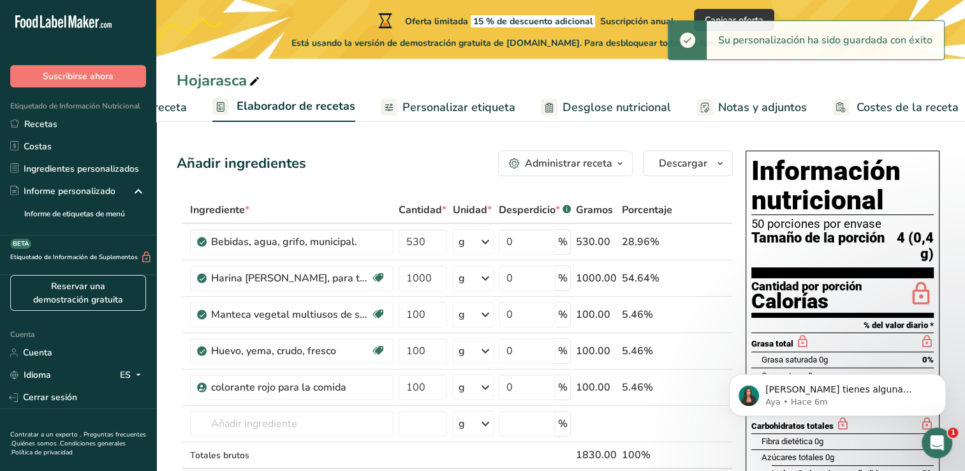
click at [463, 108] on span "Personalizar etiqueta" at bounding box center [459, 107] width 113 height 17
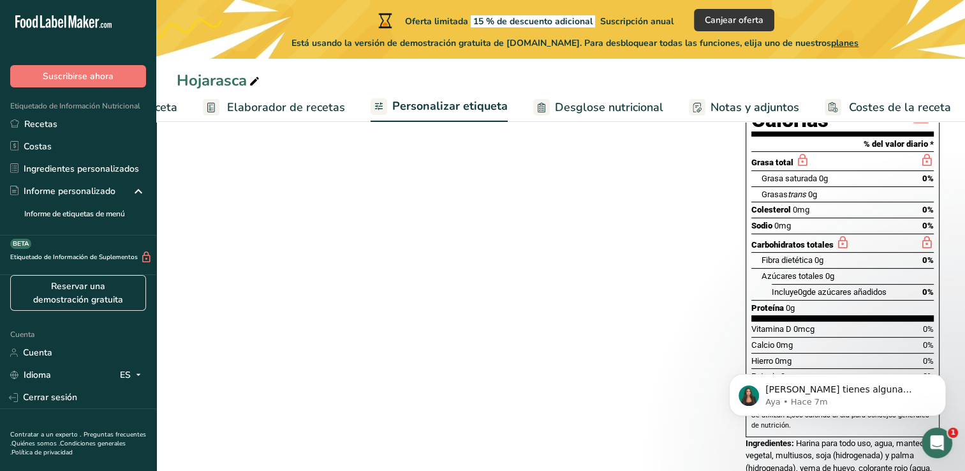
scroll to position [332, 0]
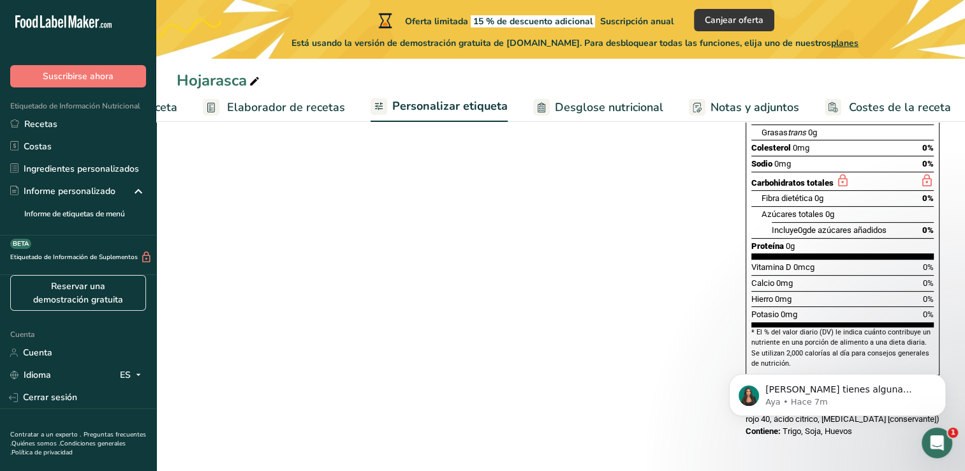
click at [863, 422] on body "Si tienes alguna pregunta no dudes en consultarnos. ¡Estamos aquí para ayudarte…" at bounding box center [837, 391] width 245 height 79
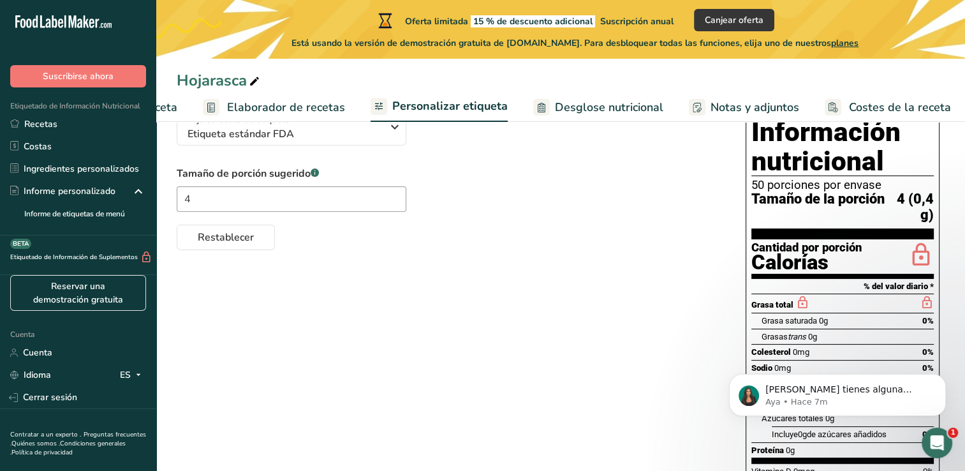
scroll to position [0, 0]
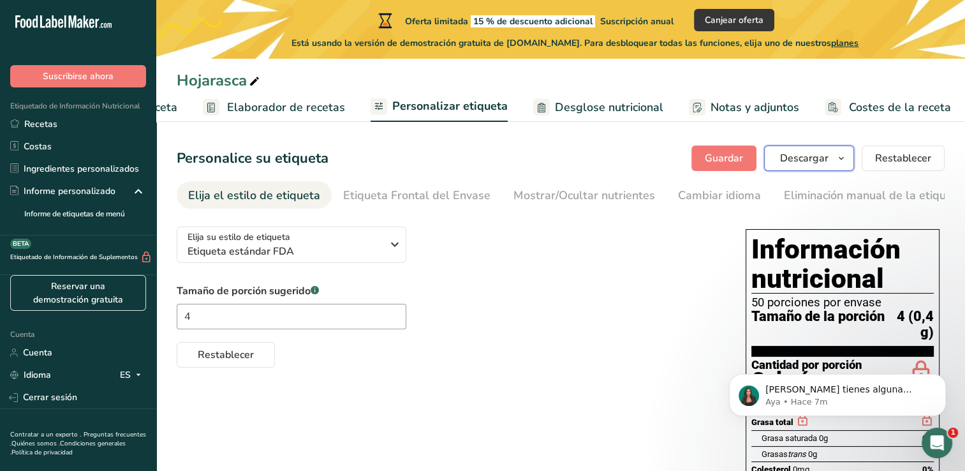
click at [829, 160] on span "Descargar" at bounding box center [804, 158] width 48 height 15
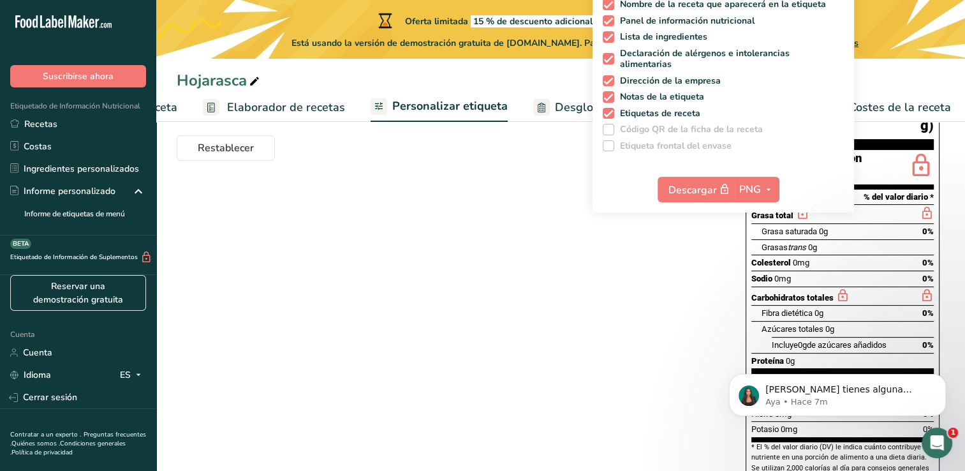
scroll to position [207, 0]
click at [758, 183] on span "PNG" at bounding box center [750, 189] width 22 height 15
click at [722, 262] on div "Elija su estilo de etiqueta Etiqueta estándar FDA EE. UU. (FDA) Etiqueta estánd…" at bounding box center [561, 288] width 768 height 556
